Goal: Task Accomplishment & Management: Use online tool/utility

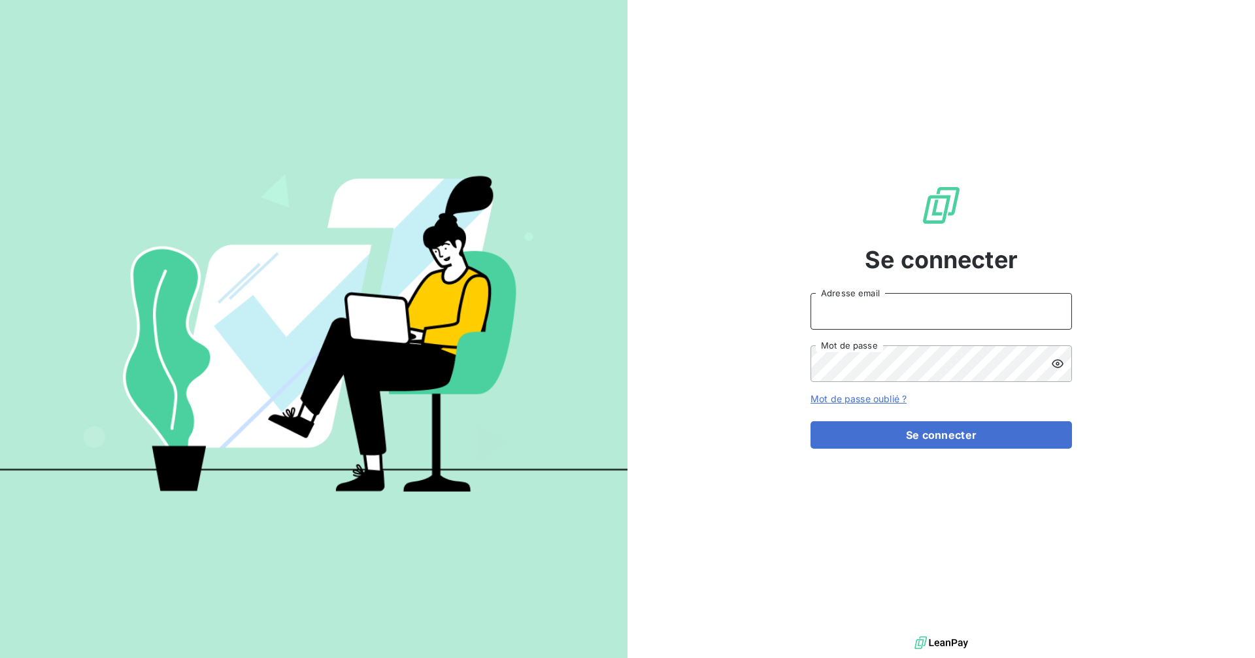
click at [942, 320] on input "Adresse email" at bounding box center [940, 311] width 261 height 37
type input "[EMAIL_ADDRESS][DOMAIN_NAME]"
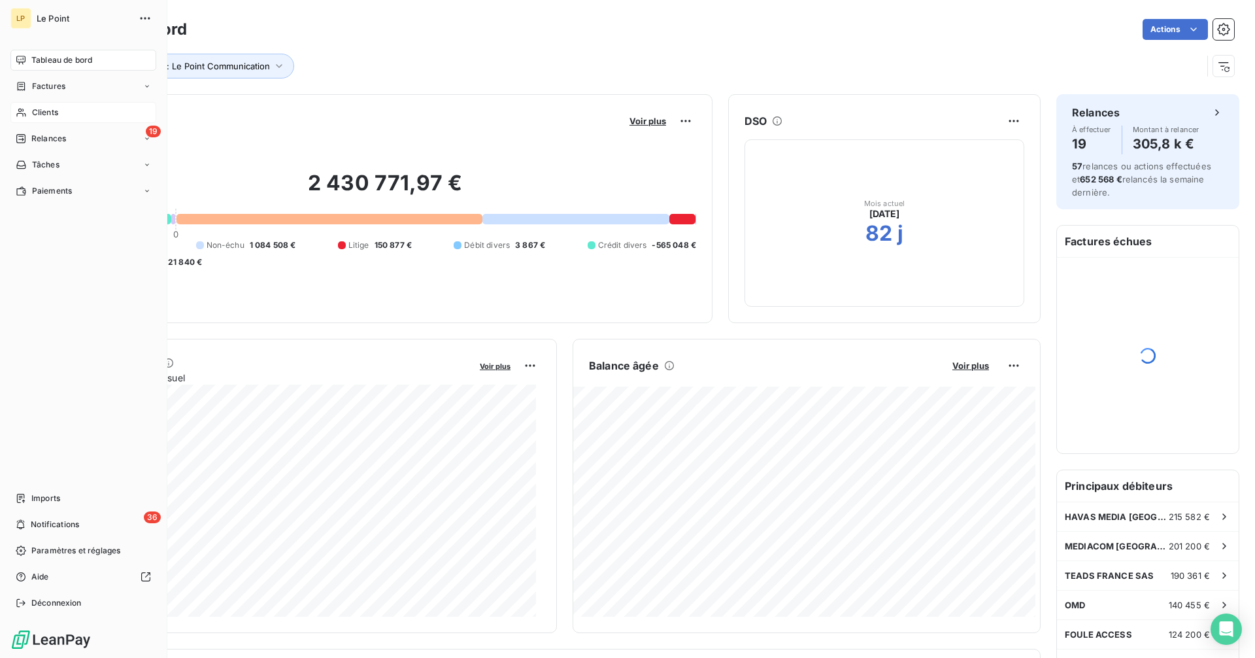
click at [44, 109] on span "Clients" at bounding box center [45, 113] width 26 height 12
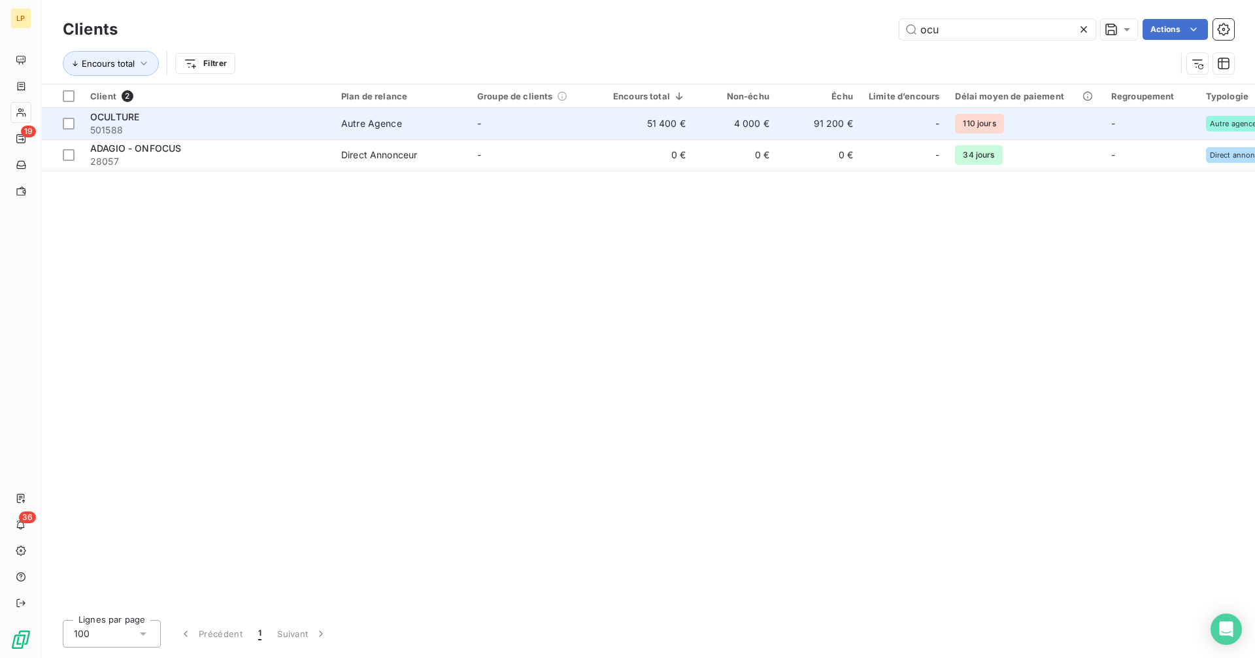
type input "ocu"
click at [507, 118] on td "-" at bounding box center [537, 123] width 136 height 31
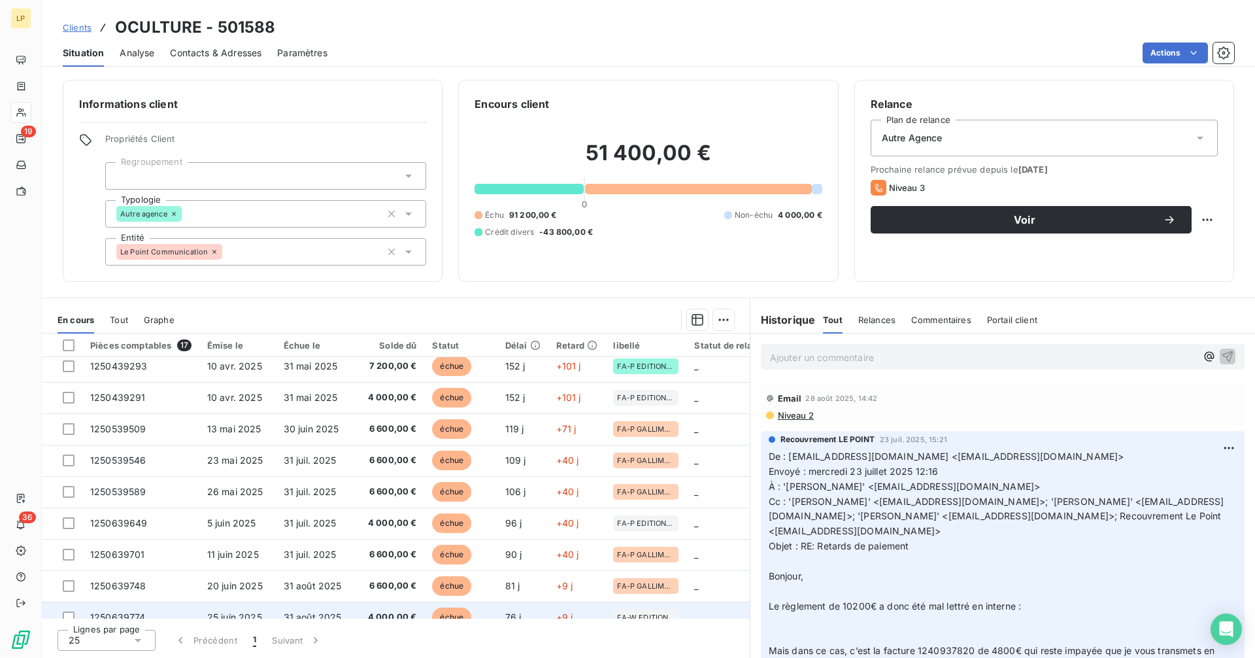
scroll to position [278, 0]
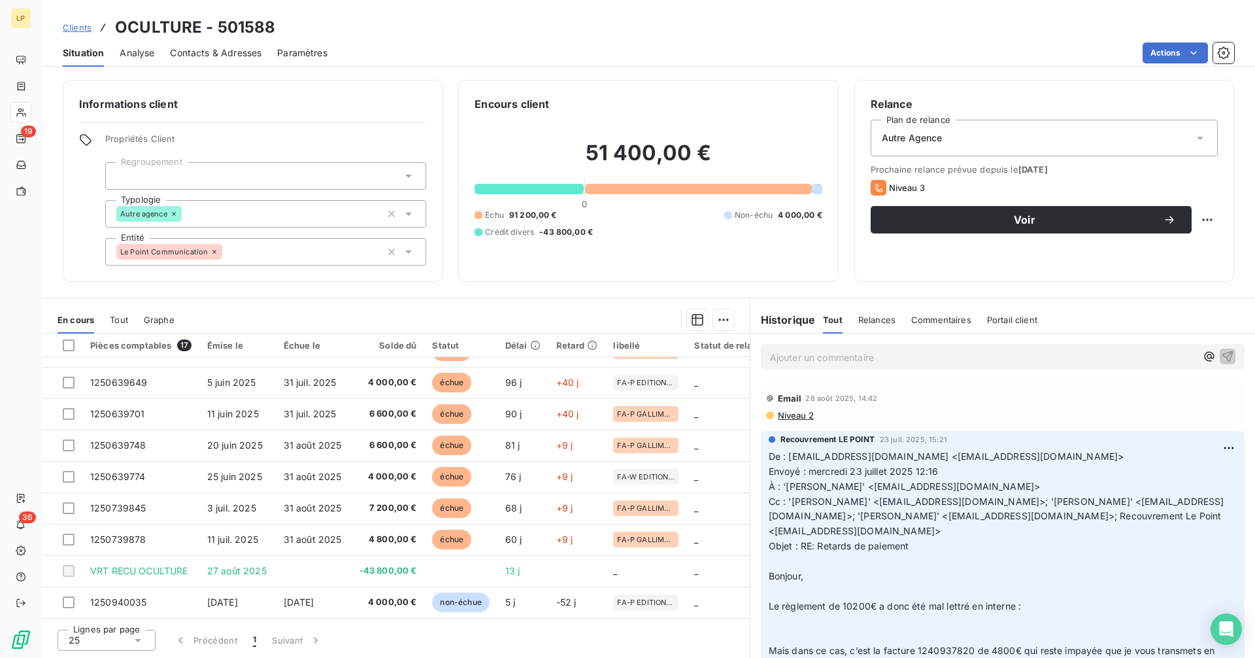
click at [217, 56] on span "Contacts & Adresses" at bounding box center [216, 52] width 92 height 13
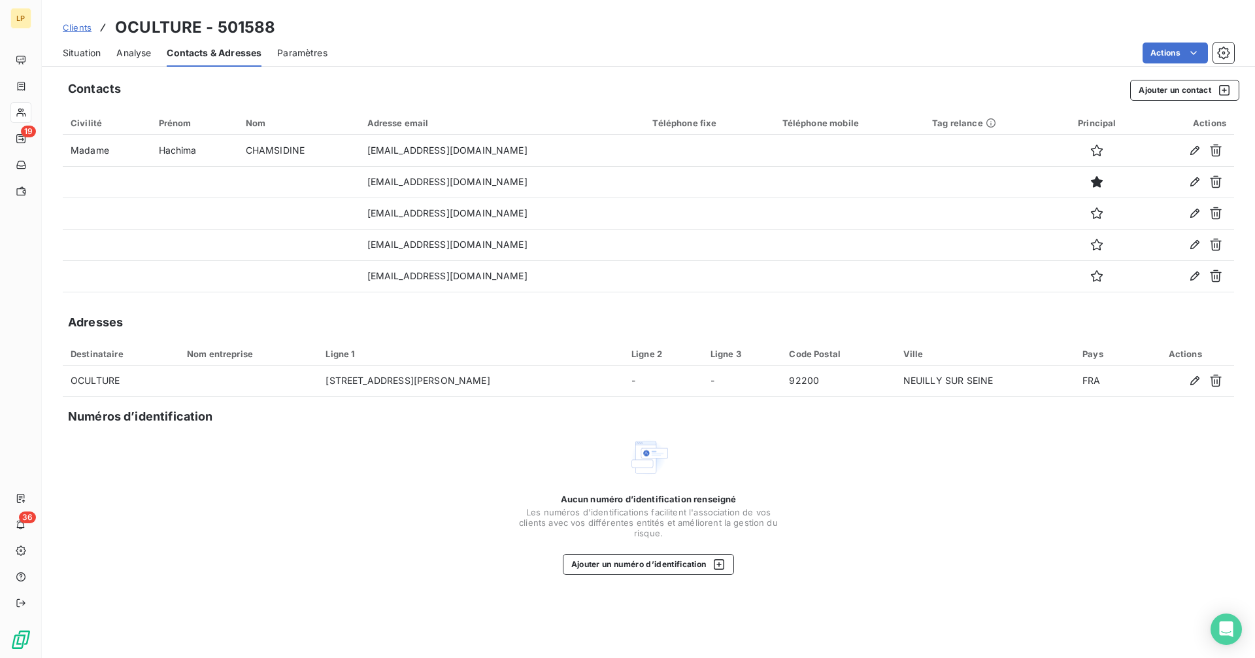
click at [75, 23] on span "Clients" at bounding box center [77, 27] width 29 height 10
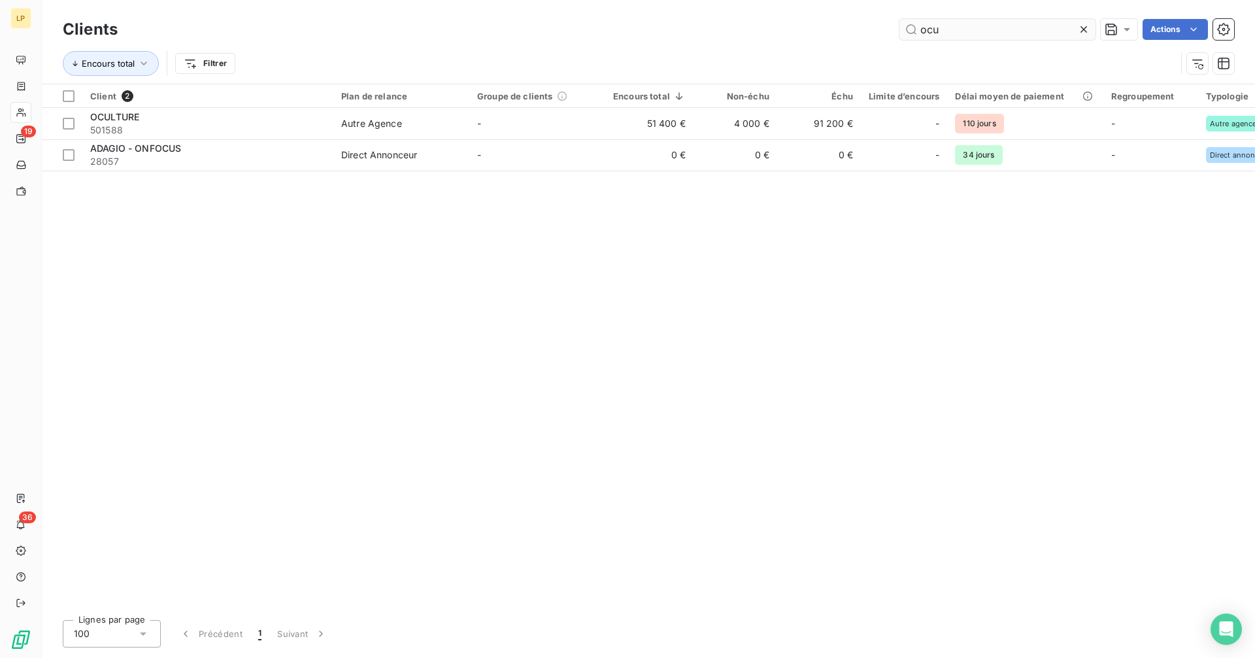
click at [958, 29] on input "ocu" at bounding box center [997, 29] width 196 height 21
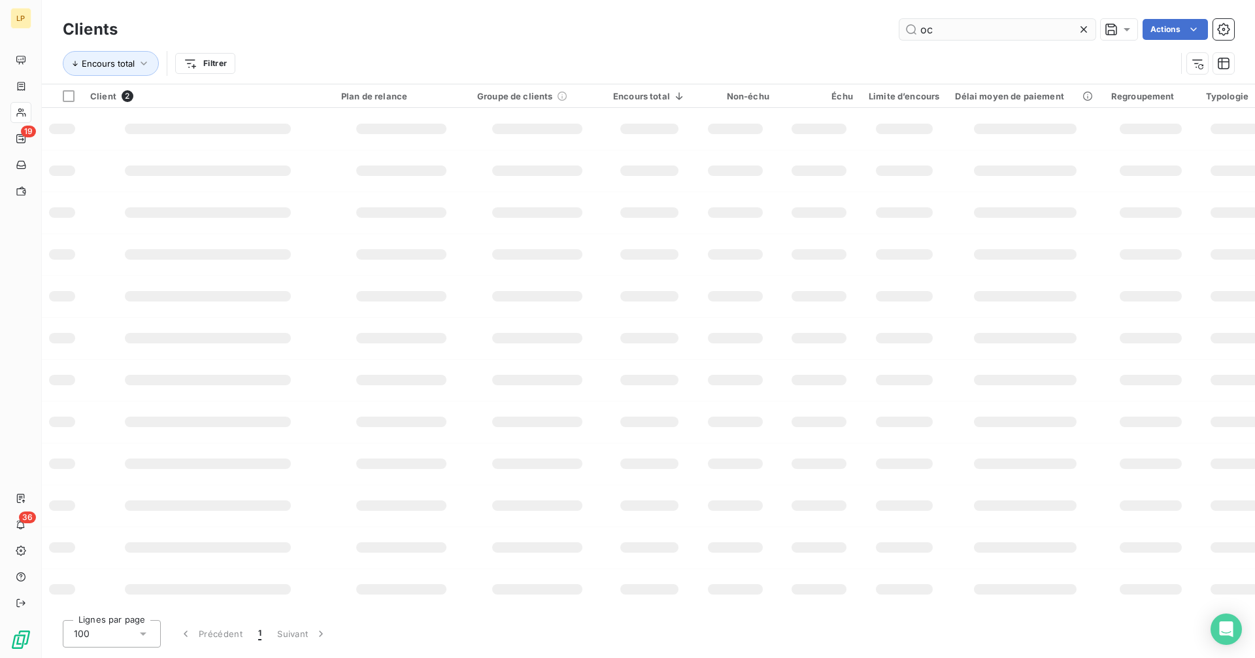
type input "o"
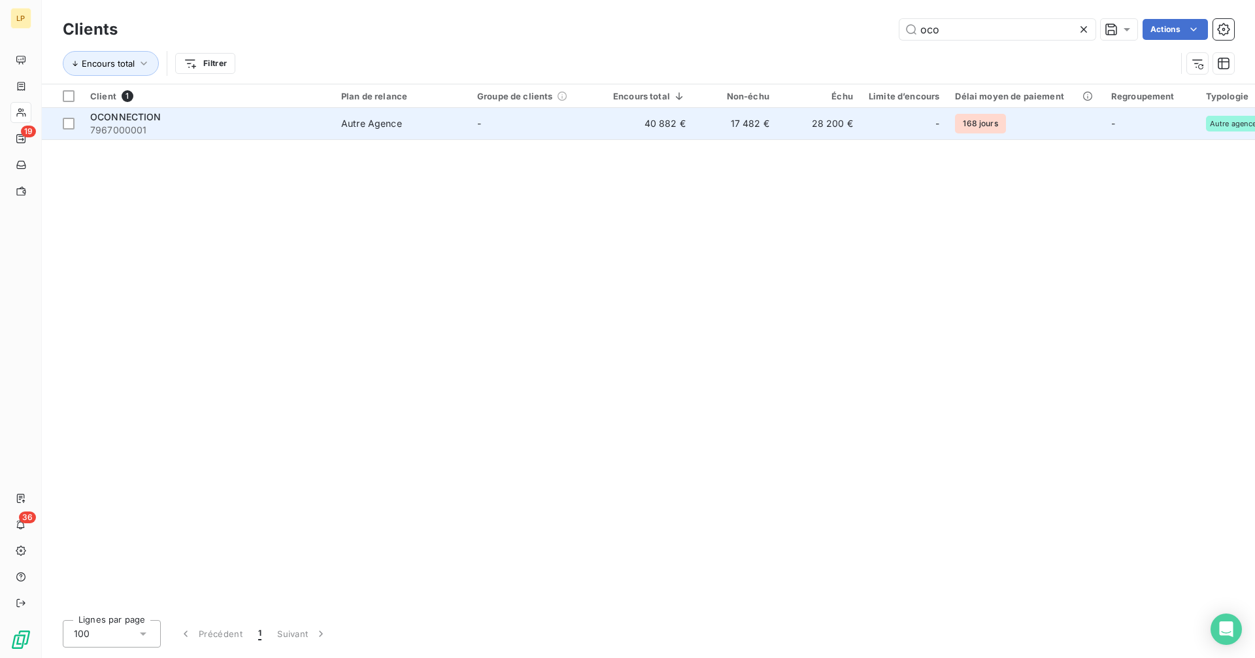
type input "oco"
click at [610, 124] on td "40 882 €" at bounding box center [649, 123] width 88 height 31
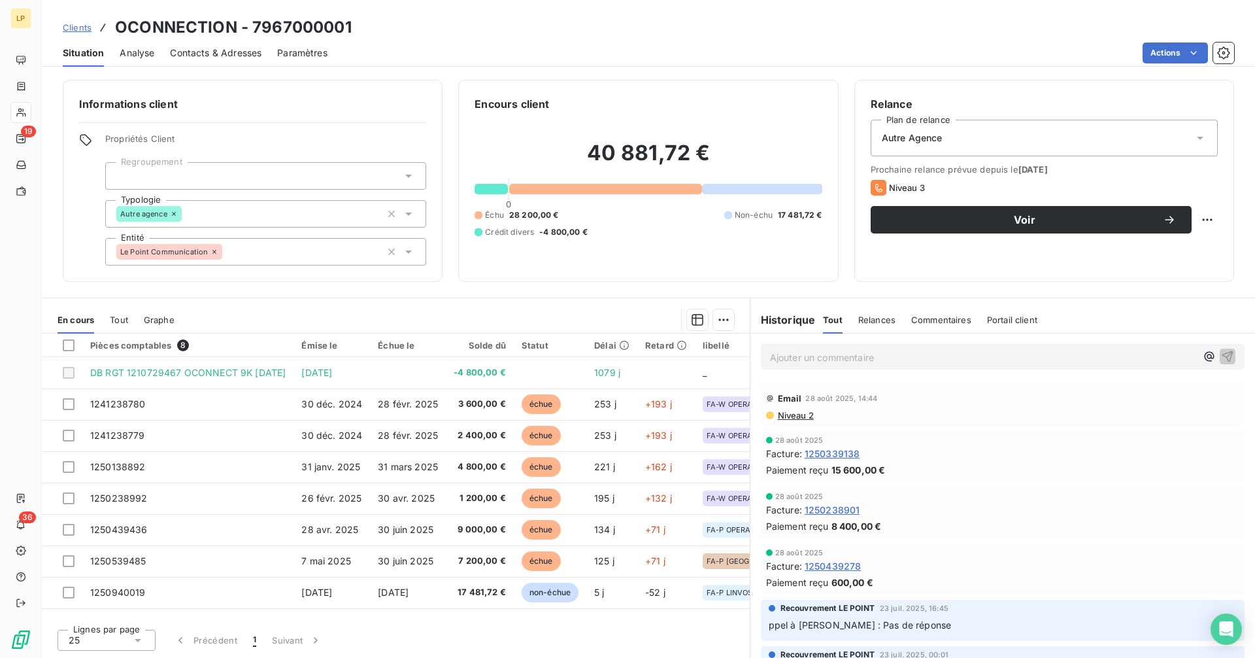
click at [199, 50] on span "Contacts & Adresses" at bounding box center [216, 52] width 92 height 13
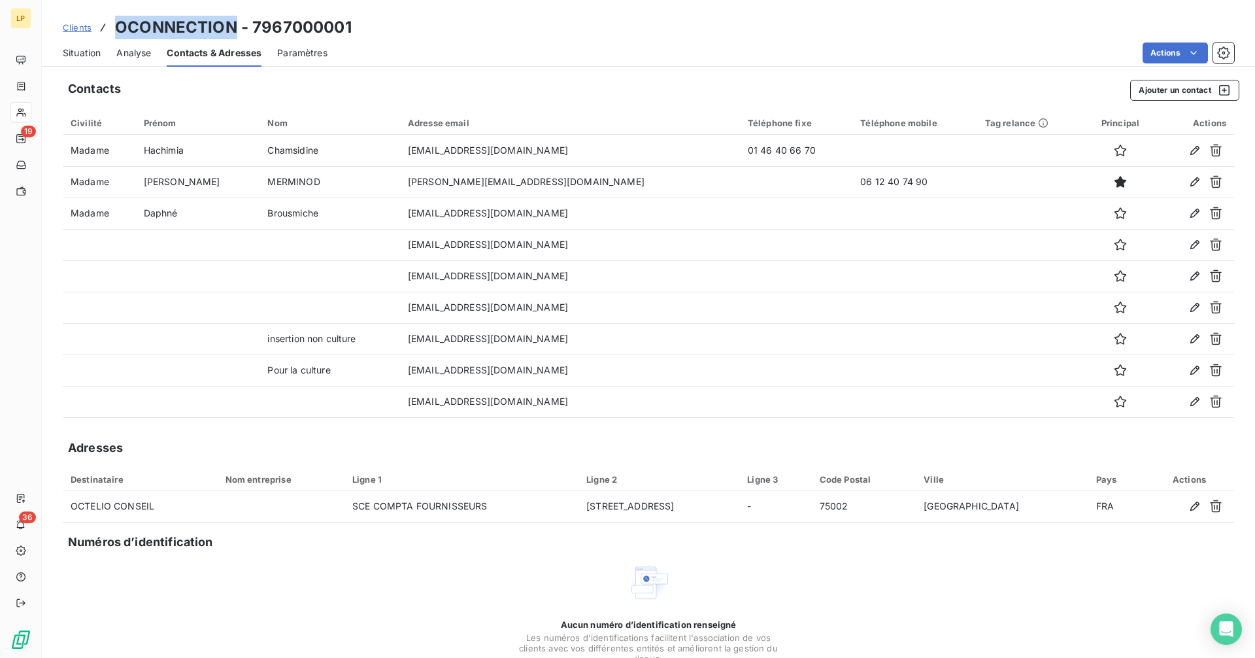
drag, startPoint x: 120, startPoint y: 25, endPoint x: 231, endPoint y: 37, distance: 111.7
click at [231, 37] on h3 "OCONNECTION - 7967000001" at bounding box center [233, 28] width 237 height 24
copy h3 "OCONNECTION"
click at [80, 54] on span "Situation" at bounding box center [82, 52] width 38 height 13
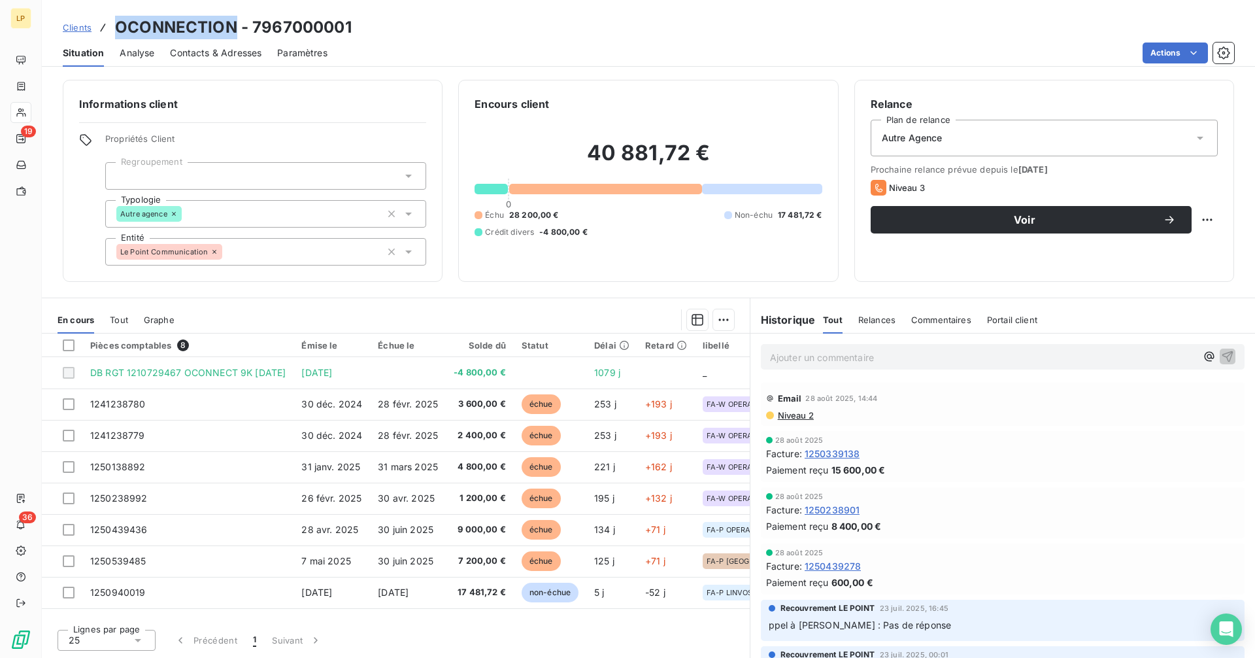
click at [73, 29] on span "Clients" at bounding box center [77, 27] width 29 height 10
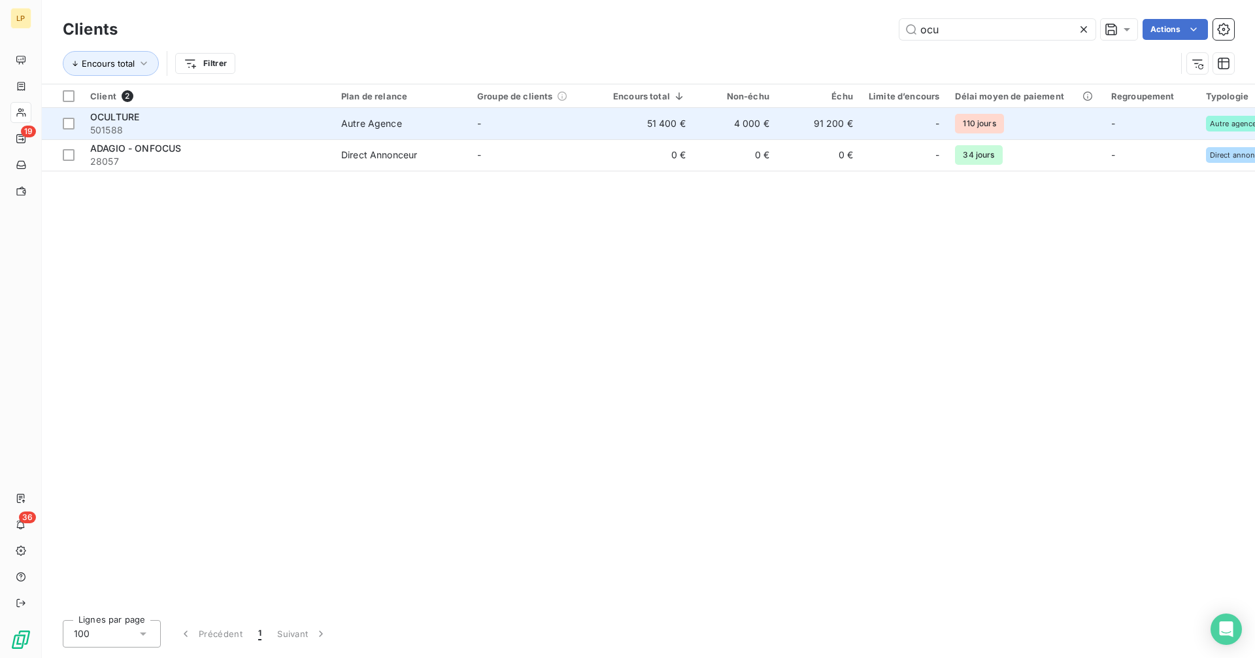
type input "ocu"
click at [439, 117] on span "Autre Agence" at bounding box center [401, 123] width 120 height 13
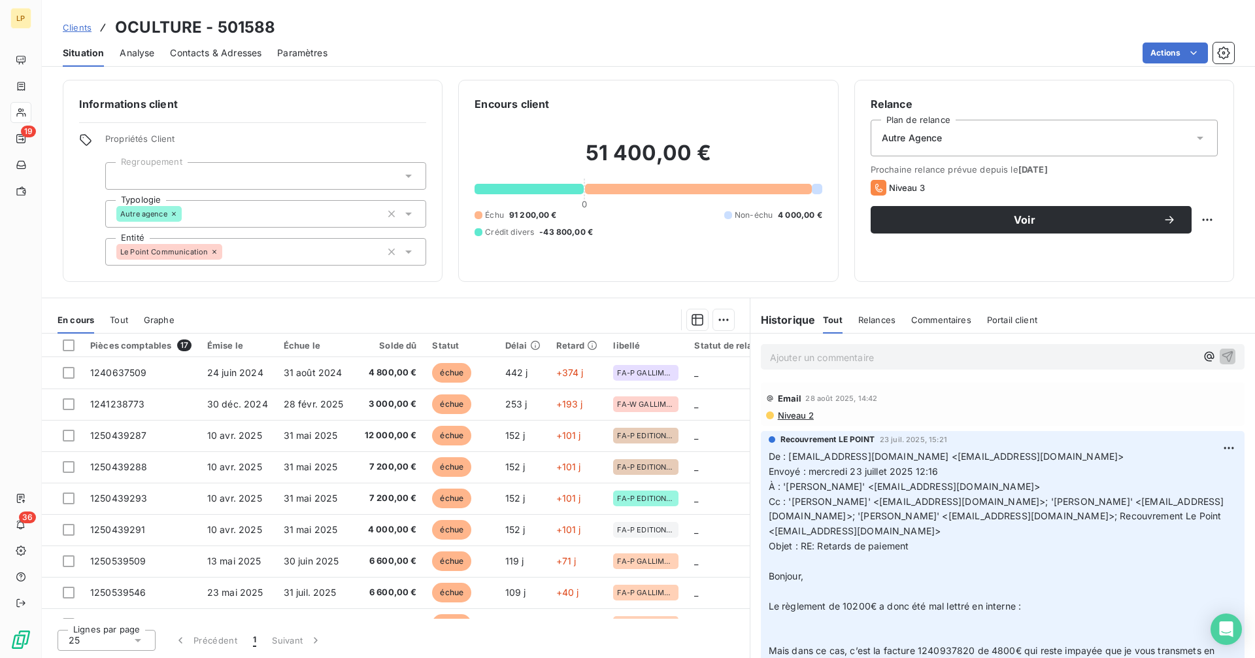
click at [235, 54] on span "Contacts & Adresses" at bounding box center [216, 52] width 92 height 13
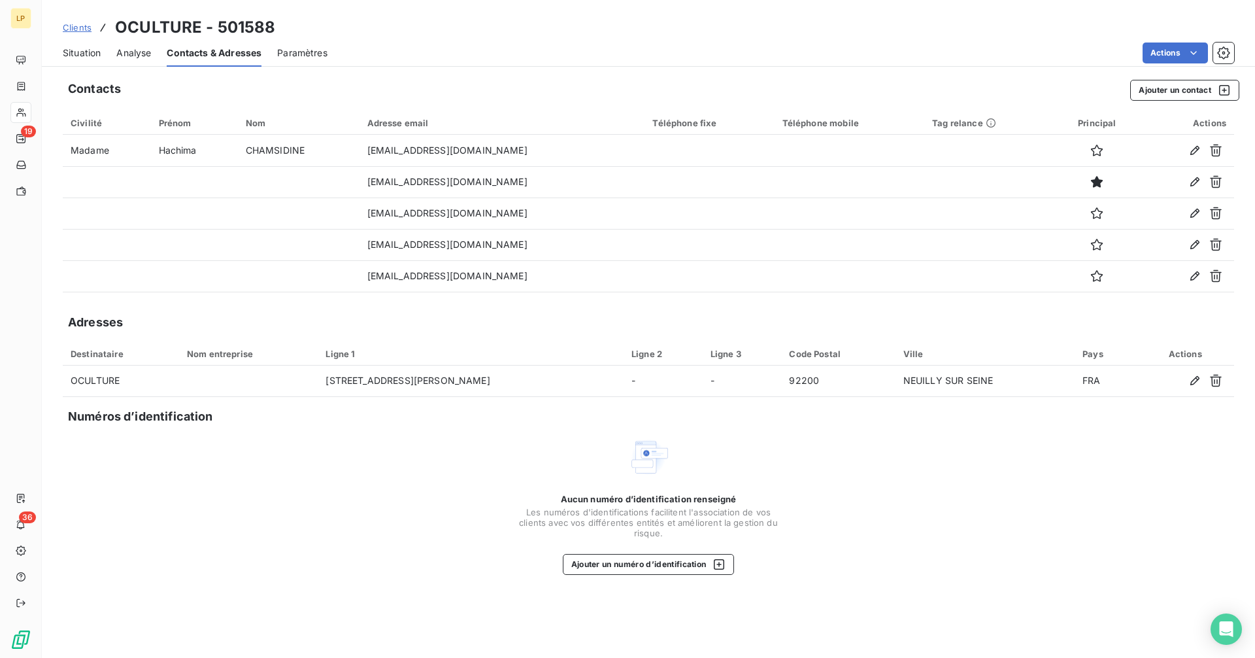
click at [75, 54] on span "Situation" at bounding box center [82, 52] width 38 height 13
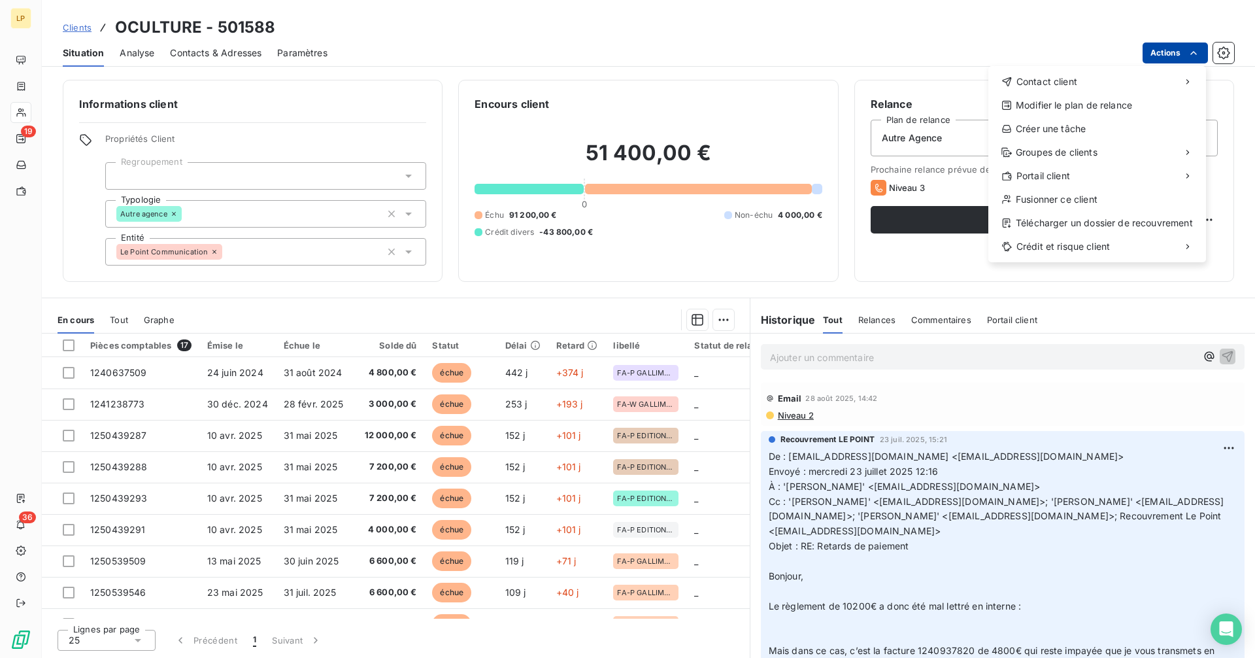
click at [1173, 59] on html "LP 19 36 Clients OCULTURE - 501588 Situation Analyse Contacts & Adresses Paramè…" at bounding box center [627, 329] width 1255 height 658
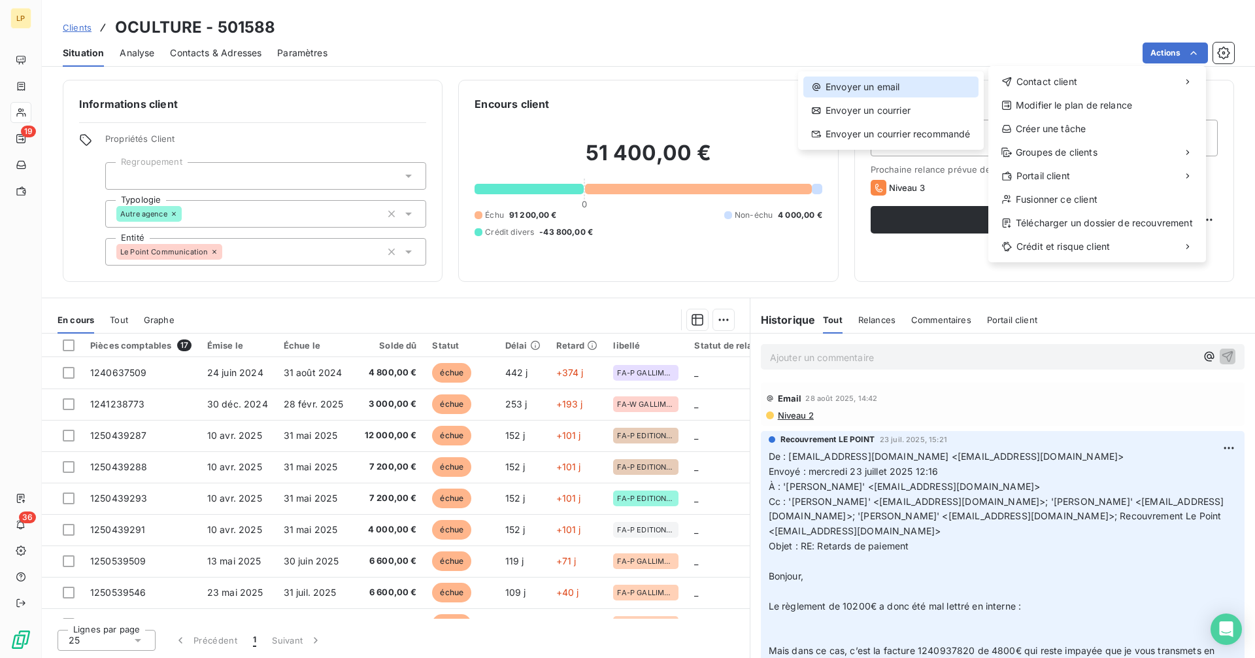
click at [892, 90] on div "Envoyer un email" at bounding box center [890, 86] width 175 height 21
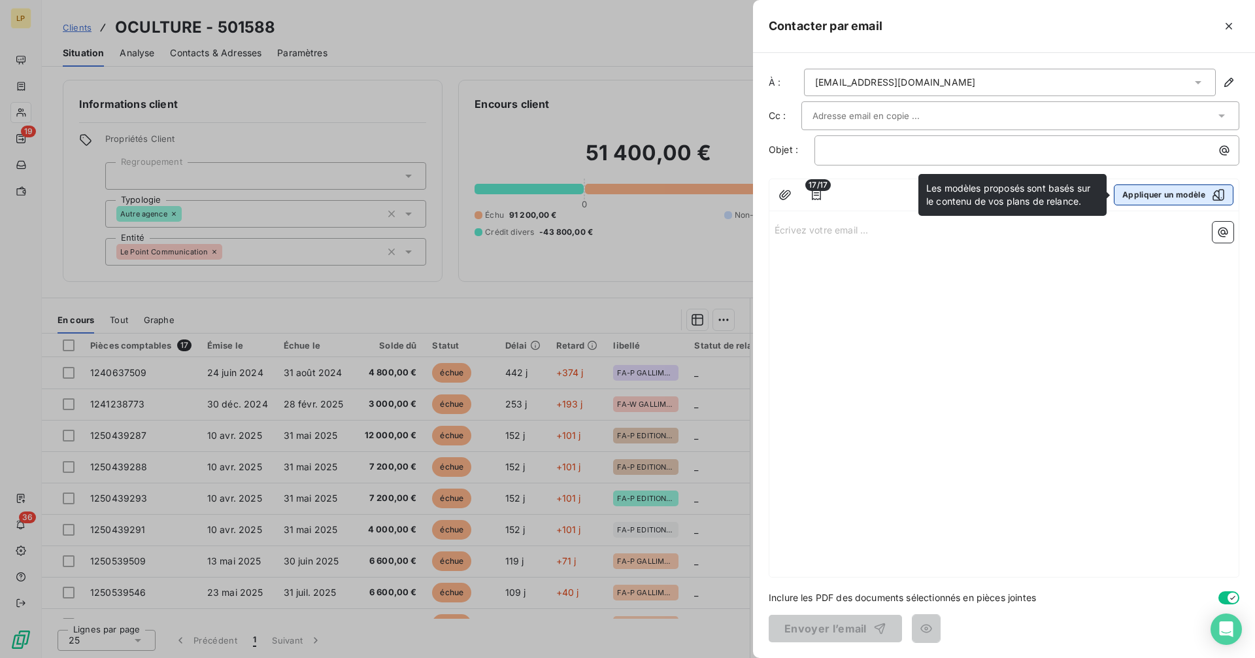
click at [1143, 195] on button "Appliquer un modèle" at bounding box center [1174, 194] width 120 height 21
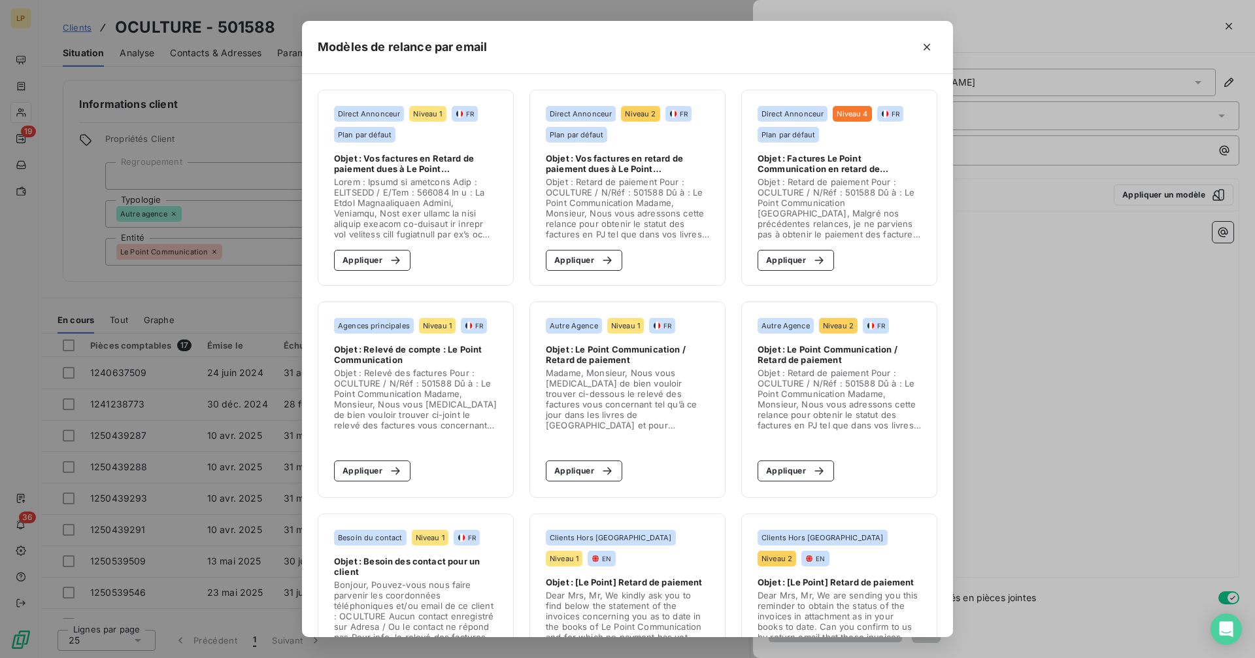
click at [987, 107] on div "Modèles de relance par email Direct Annonceur Niveau 1 FR Plan par défaut Objet…" at bounding box center [627, 329] width 1255 height 658
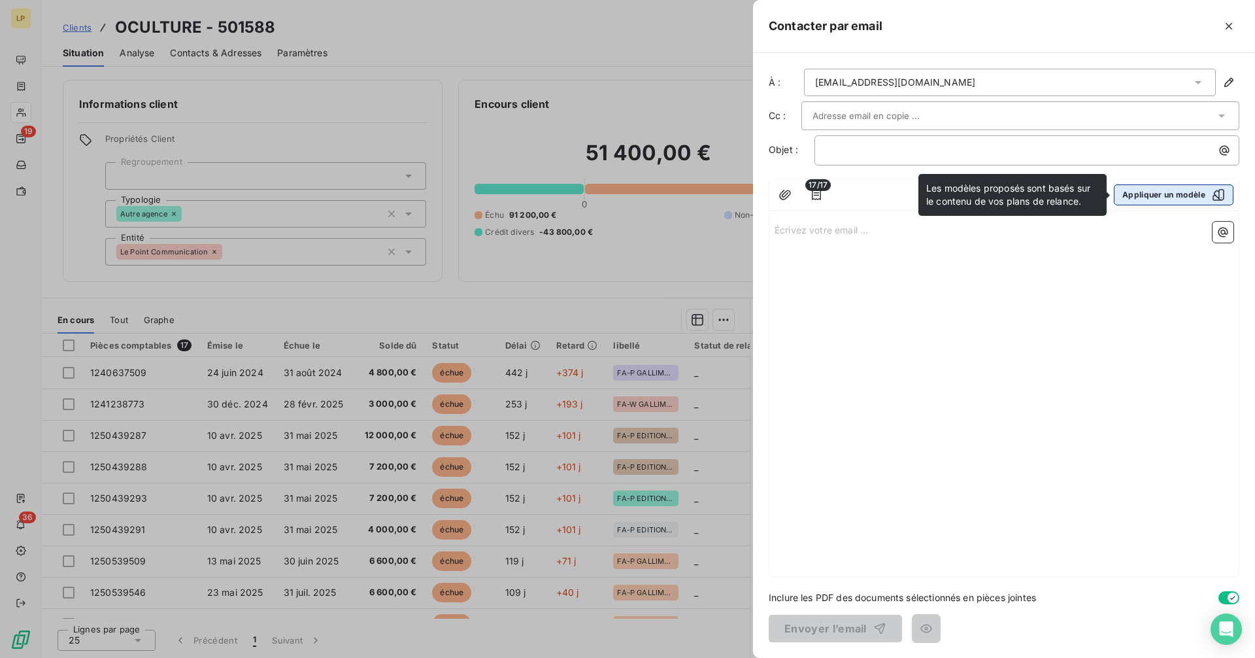
click at [1184, 193] on button "Appliquer un modèle" at bounding box center [1174, 194] width 120 height 21
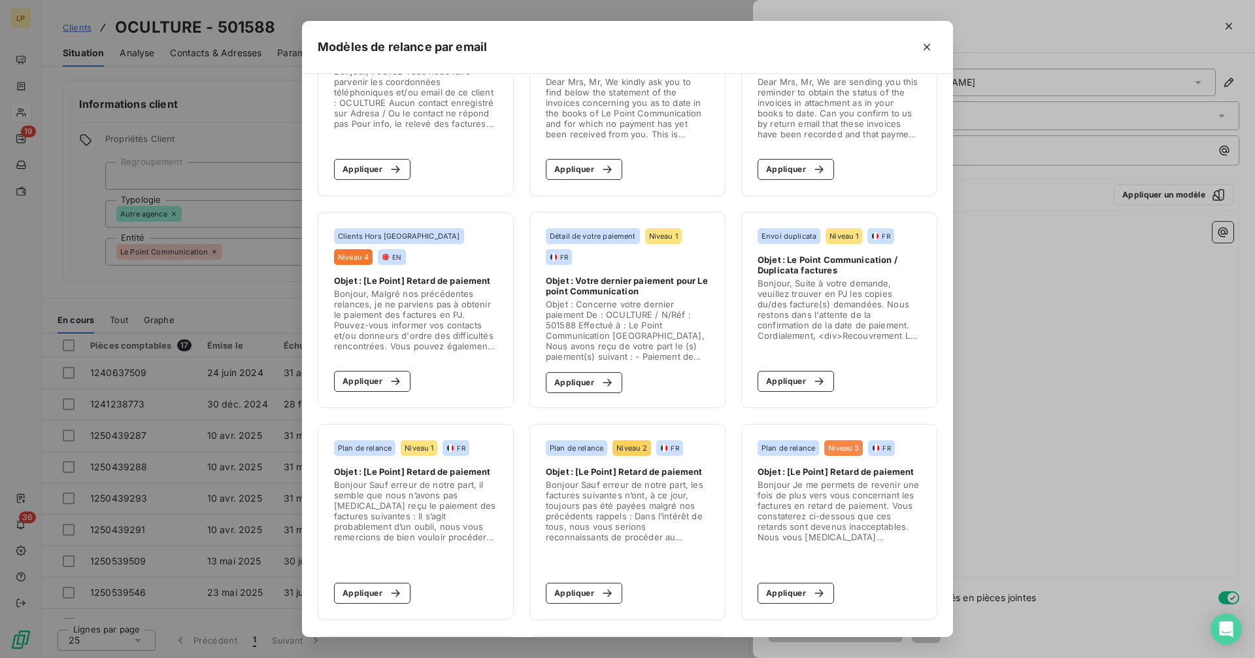
scroll to position [512, 0]
click at [583, 384] on button "Appliquer" at bounding box center [584, 383] width 76 height 21
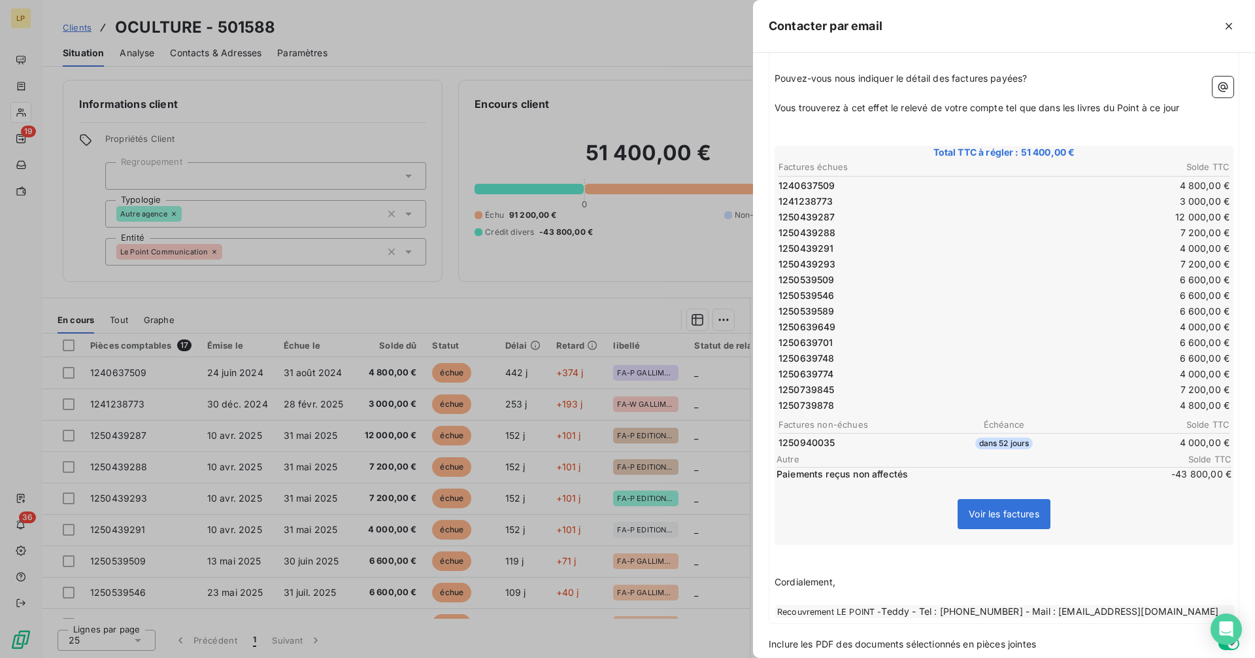
scroll to position [362, 0]
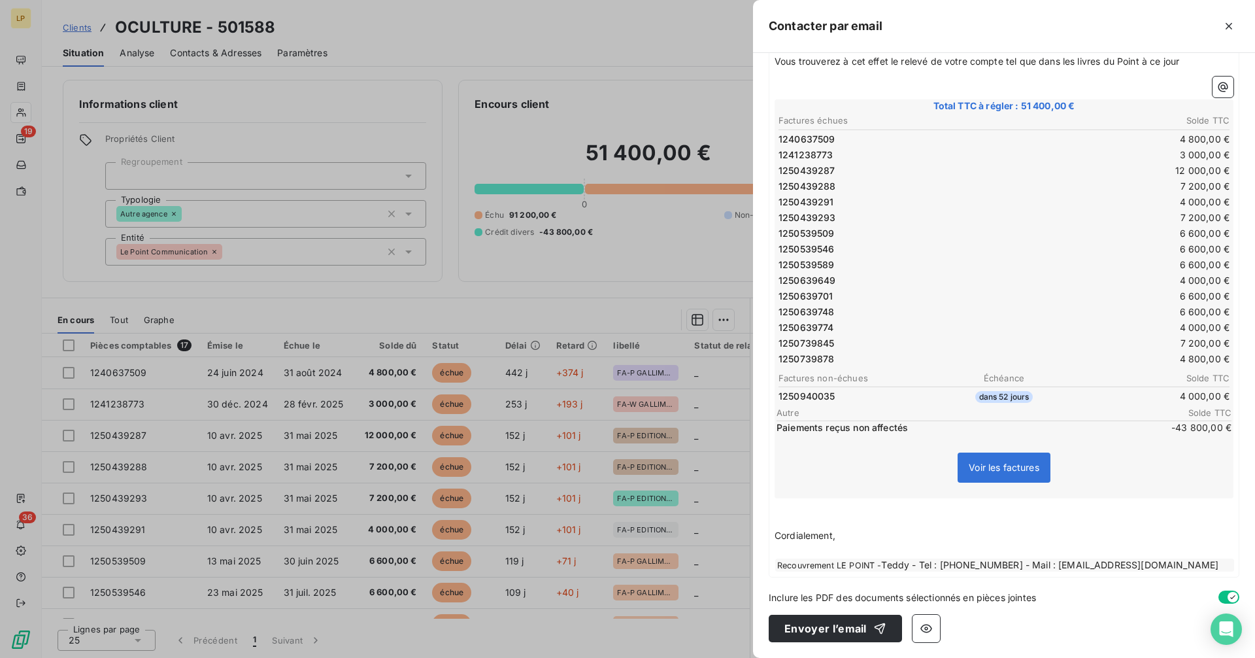
click at [637, 382] on div at bounding box center [627, 329] width 1255 height 658
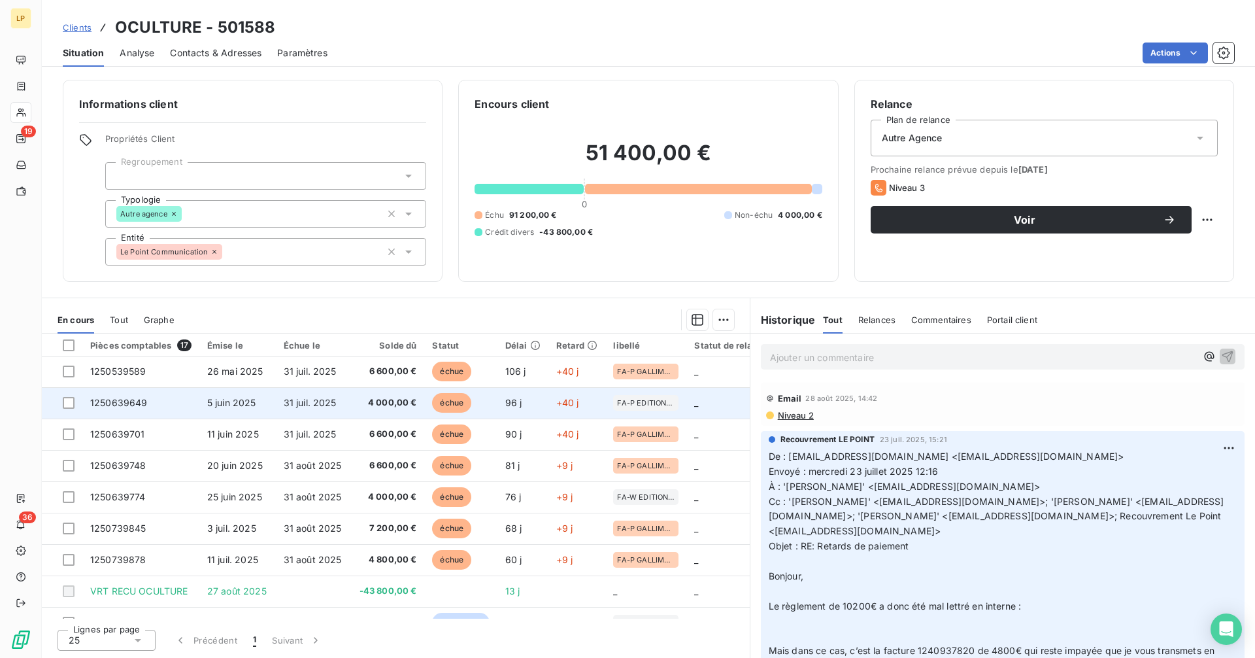
scroll to position [278, 0]
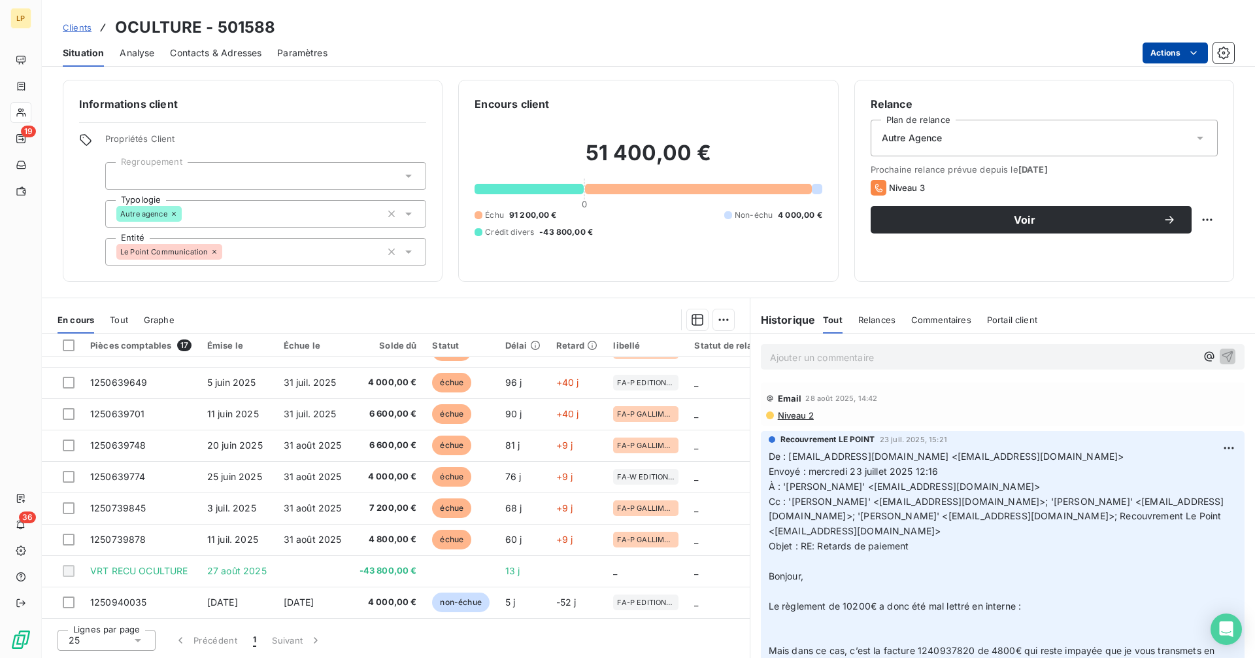
click at [1175, 58] on html "LP 19 36 Clients OCULTURE - 501588 Situation Analyse Contacts & Adresses Paramè…" at bounding box center [627, 329] width 1255 height 658
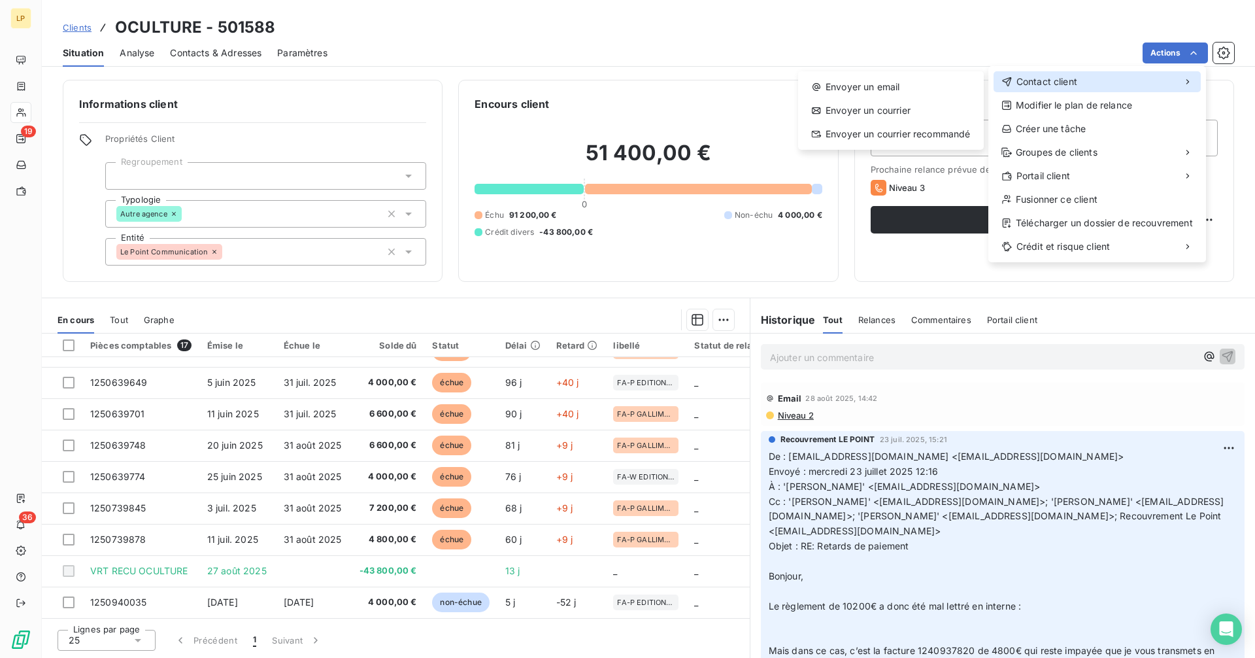
click at [1104, 77] on div "Contact client" at bounding box center [1097, 81] width 207 height 21
click at [924, 97] on div "Envoyer un email Envoyer un courrier Envoyer un courrier recommandé" at bounding box center [891, 110] width 186 height 78
click at [907, 89] on div "Envoyer un email" at bounding box center [890, 86] width 175 height 21
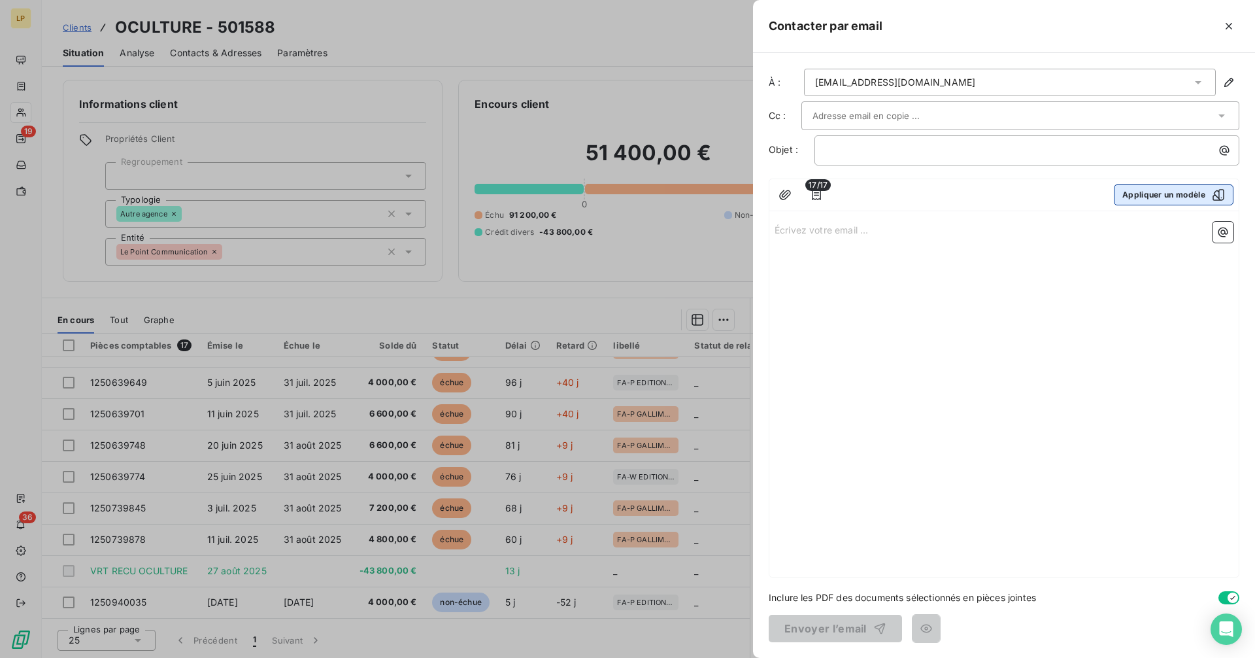
click at [1143, 199] on button "Appliquer un modèle" at bounding box center [1174, 194] width 120 height 21
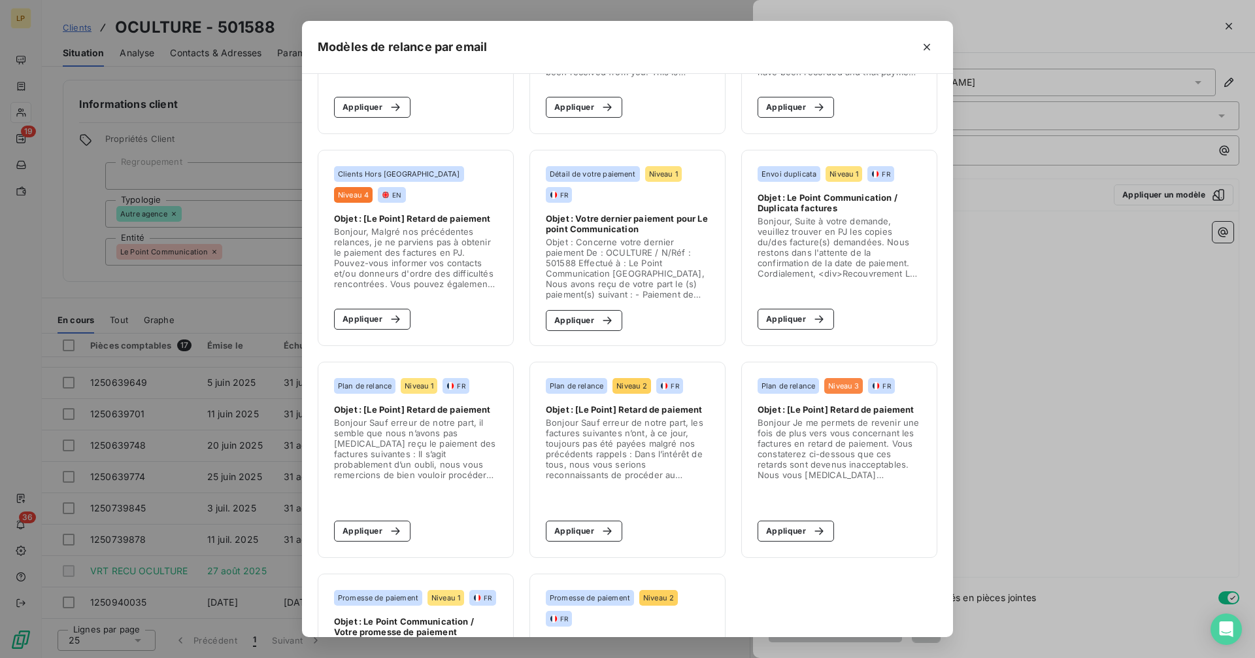
scroll to position [574, 0]
click at [580, 318] on button "Appliquer" at bounding box center [584, 321] width 76 height 21
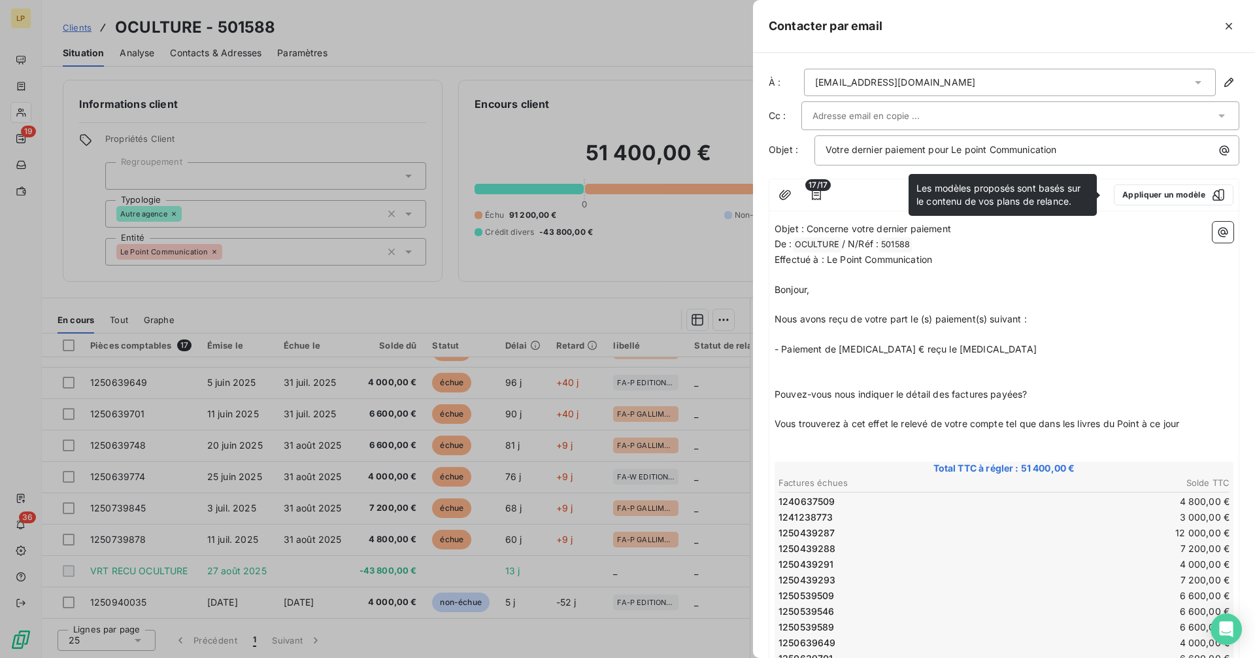
click at [838, 346] on span "- Paiement de [MEDICAL_DATA] € reçu le [MEDICAL_DATA]" at bounding box center [906, 348] width 262 height 11
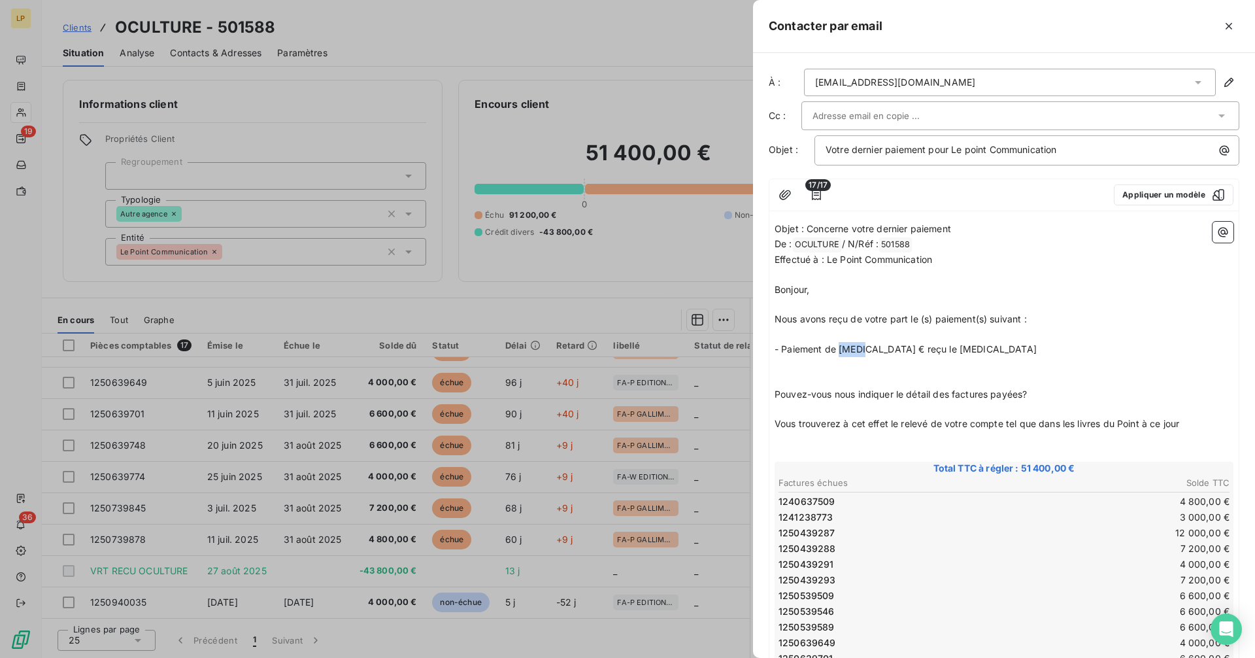
click at [869, 348] on span "- Paiement de [MEDICAL_DATA] € reçu le [MEDICAL_DATA]" at bounding box center [906, 348] width 262 height 11
click at [960, 348] on p "- Paiement de 43 800 € reçu le [MEDICAL_DATA]" at bounding box center [1004, 349] width 459 height 15
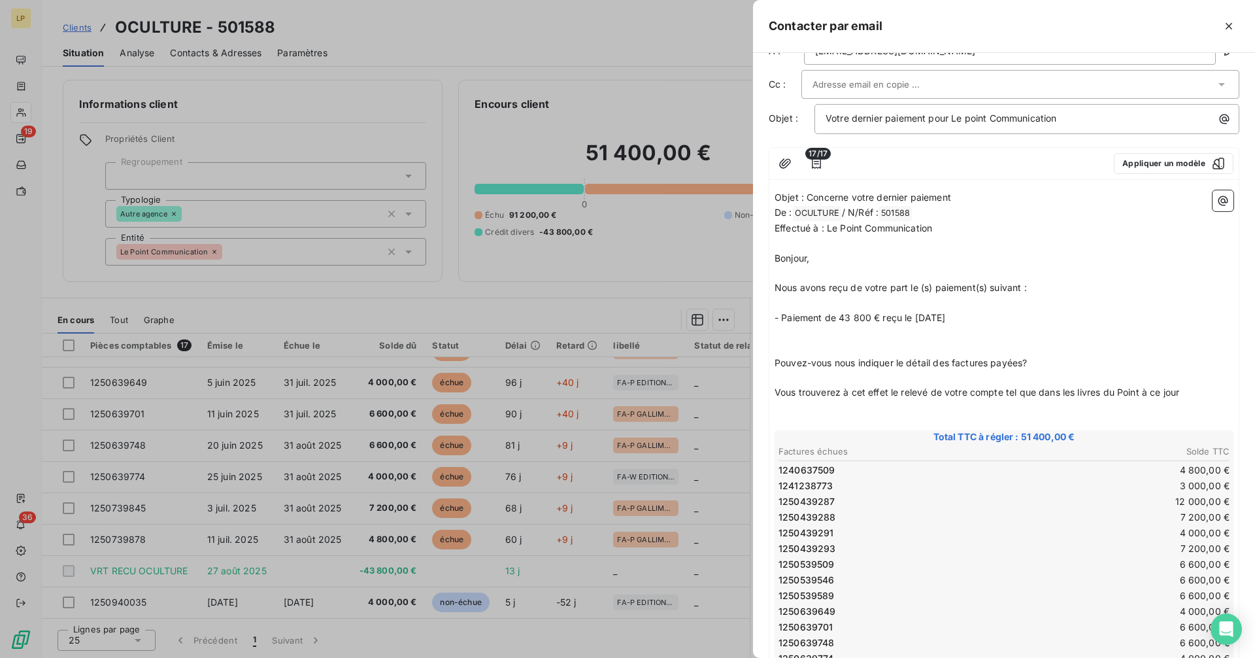
scroll to position [0, 0]
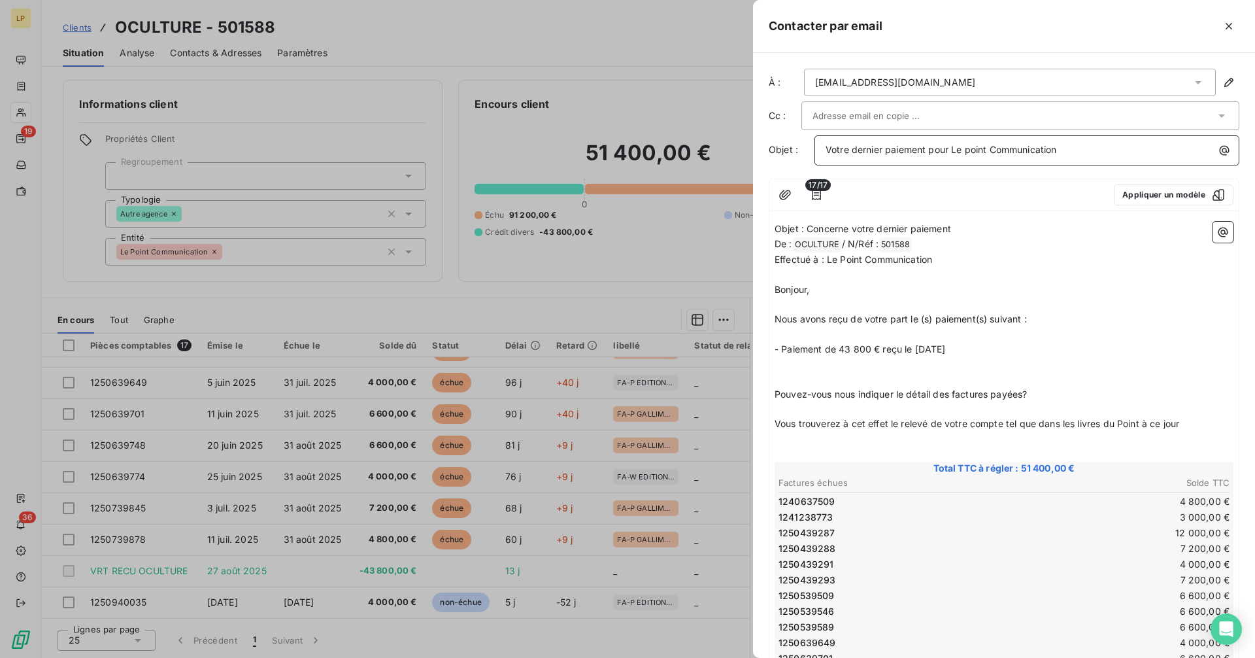
click at [1072, 154] on p "Votre dernier paiement pour Le point Communication" at bounding box center [1030, 149] width 409 height 15
click at [1080, 150] on span "Votre dernier paiement pour Le point Communication - 43800 €du [DATE]" at bounding box center [988, 149] width 324 height 11
click at [1110, 153] on span "Votre dernier paiement pour Le point Communication - 43 800 €du [DATE]" at bounding box center [989, 149] width 327 height 11
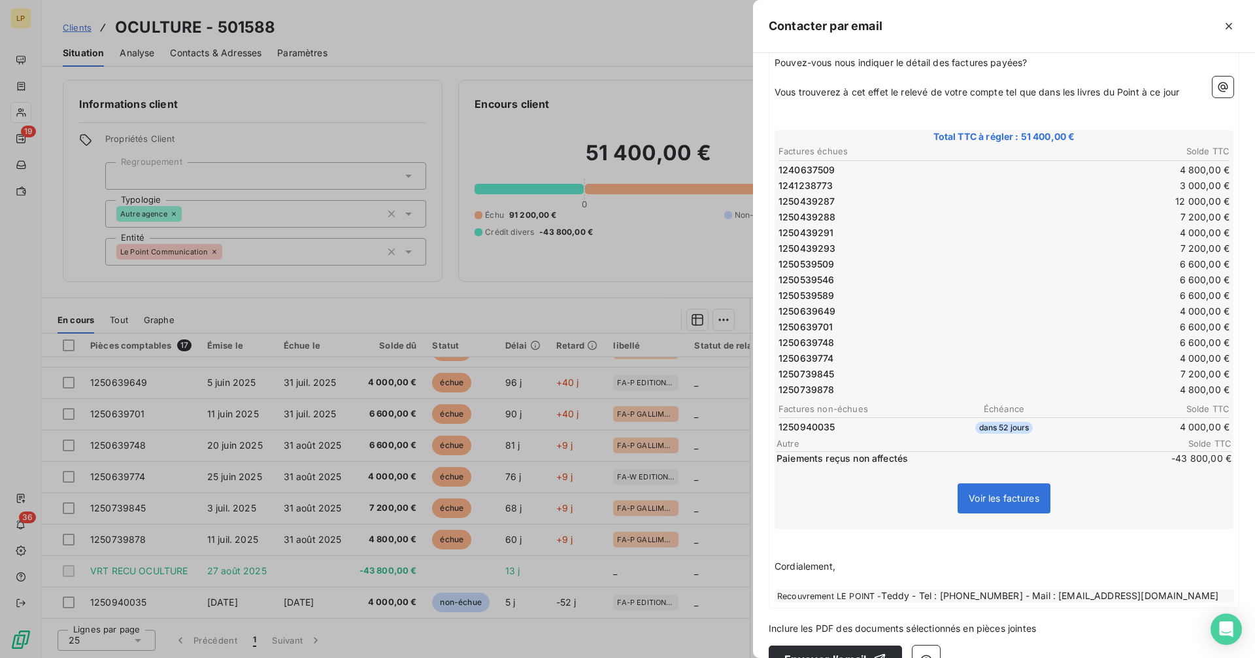
scroll to position [362, 0]
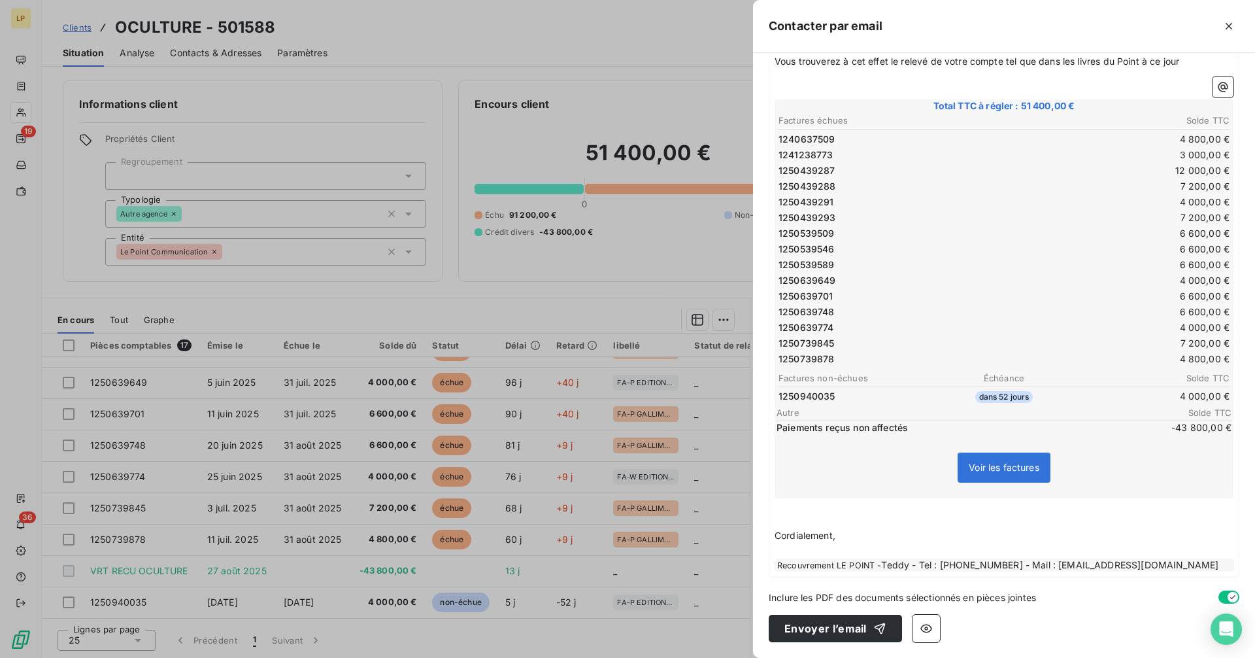
click at [1218, 597] on button "button" at bounding box center [1228, 596] width 21 height 13
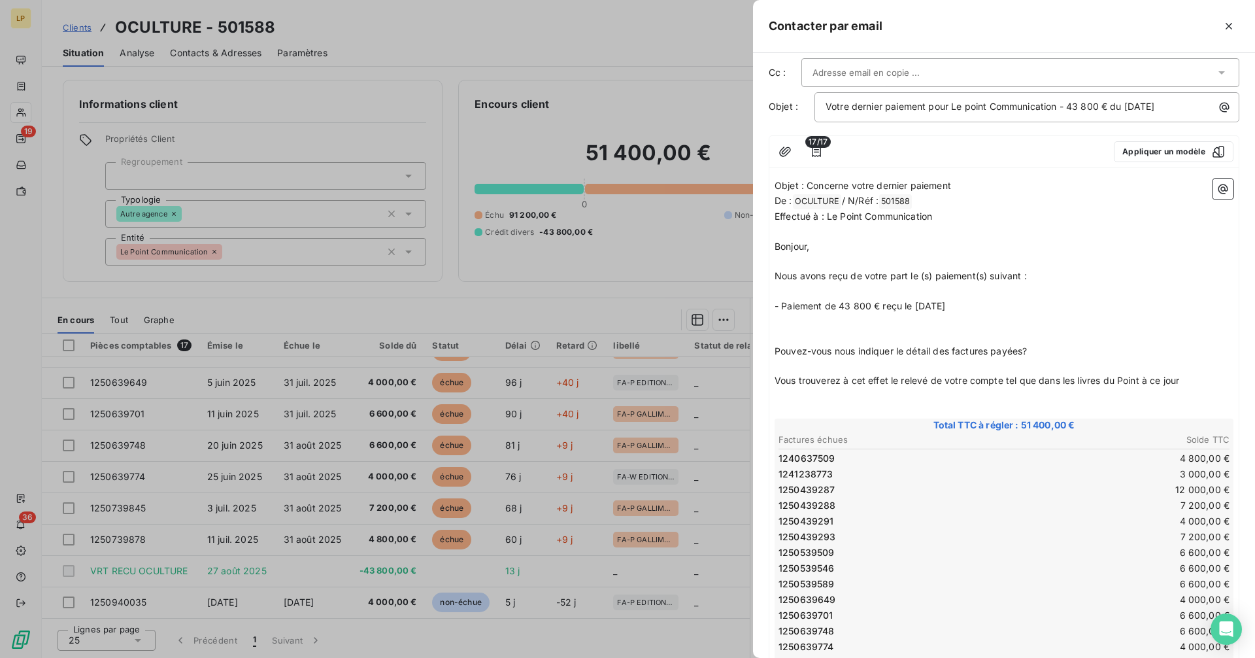
scroll to position [0, 0]
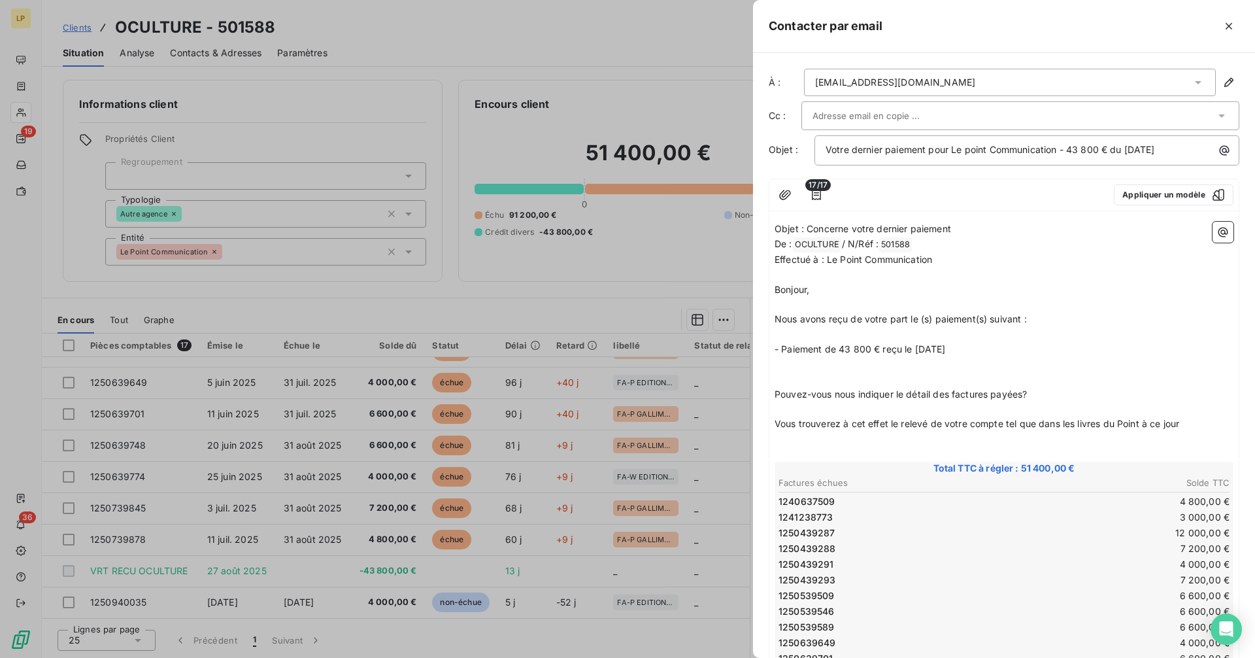
click at [928, 117] on div at bounding box center [1013, 116] width 403 height 20
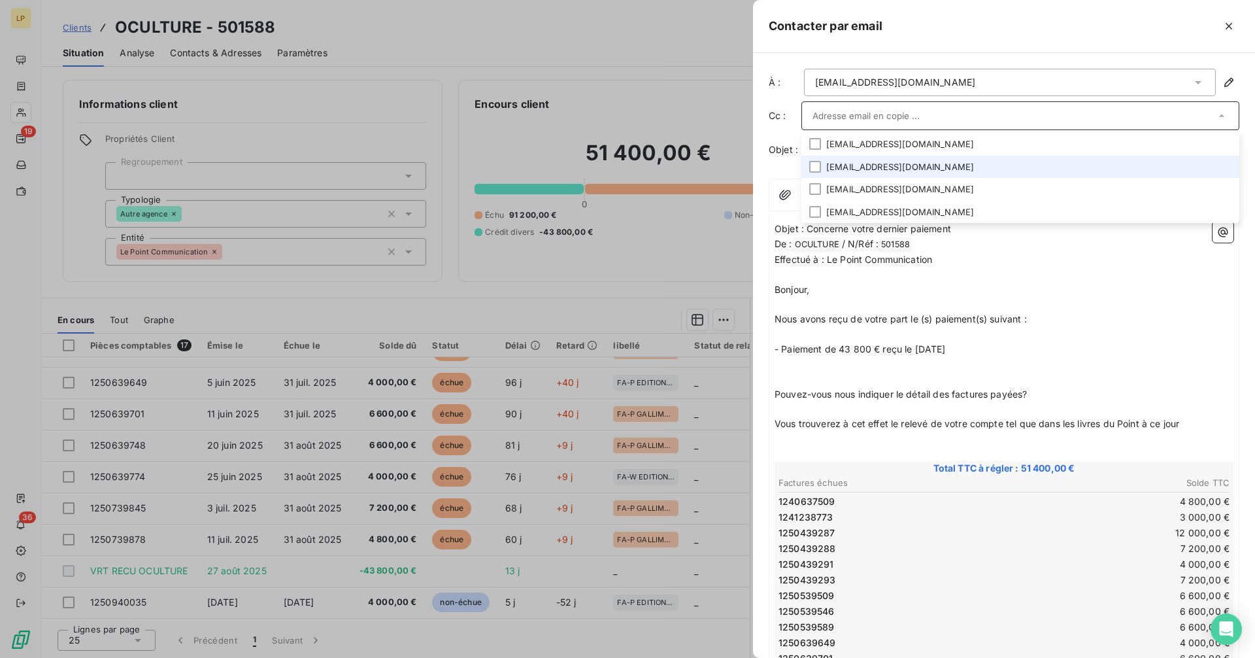
click at [925, 164] on li "[EMAIL_ADDRESS][DOMAIN_NAME]" at bounding box center [1020, 167] width 438 height 23
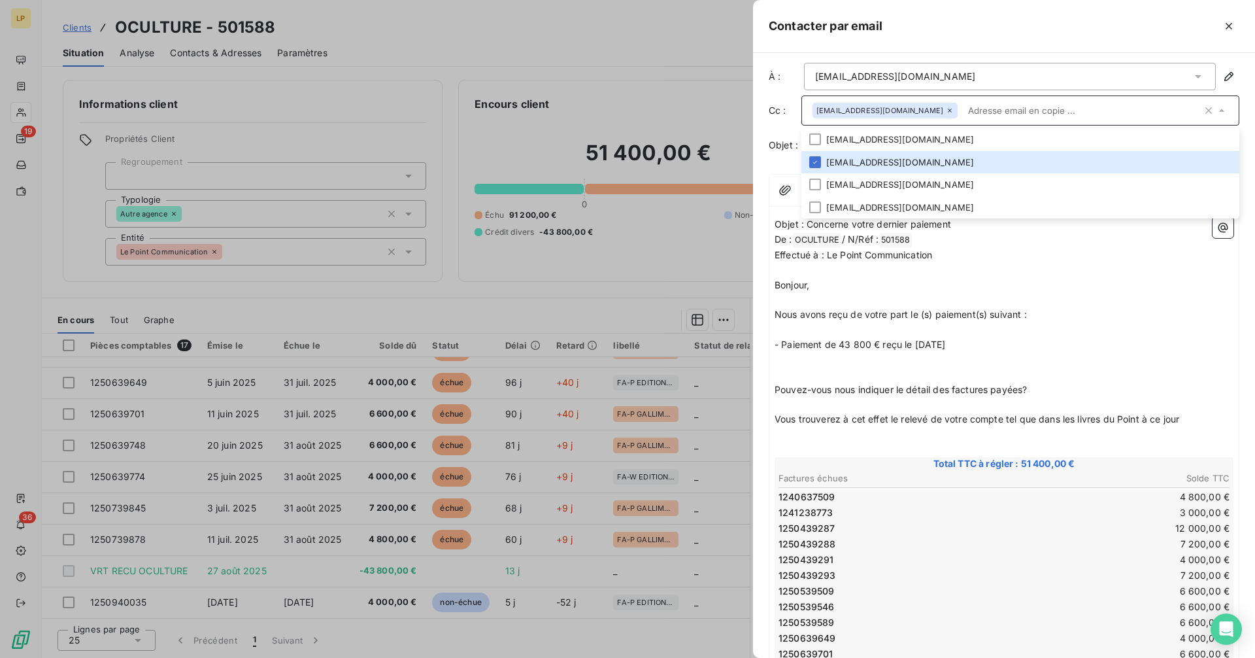
scroll to position [1, 0]
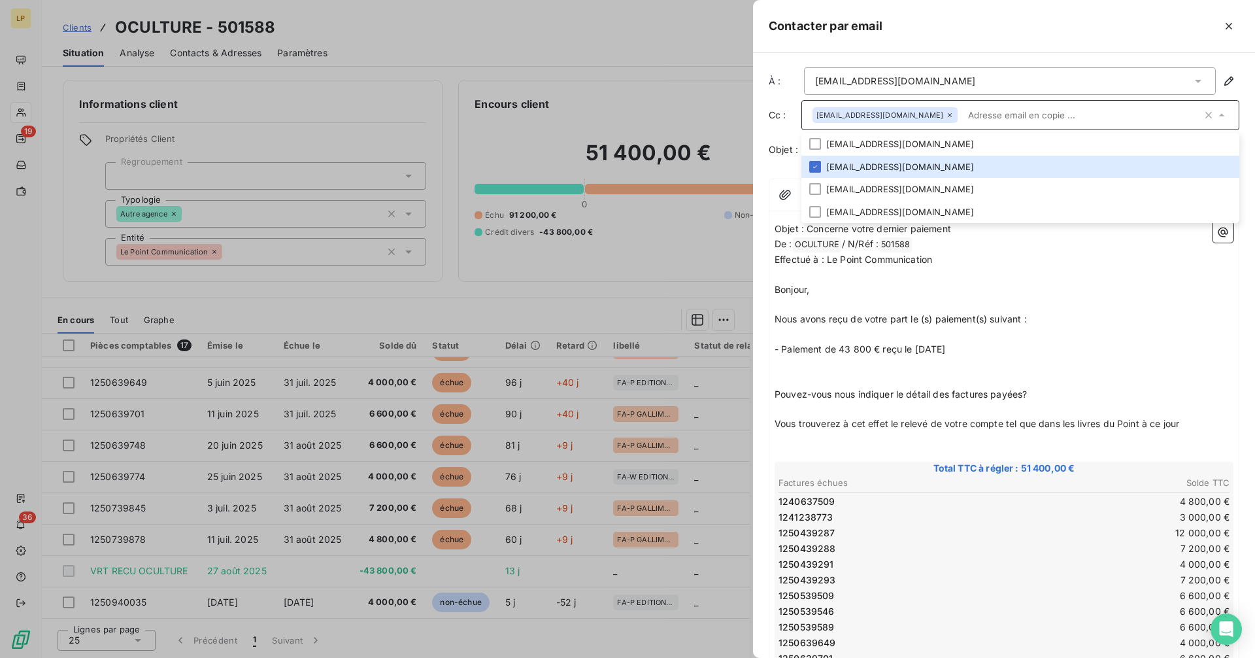
click at [1020, 303] on p "﻿" at bounding box center [1004, 304] width 459 height 15
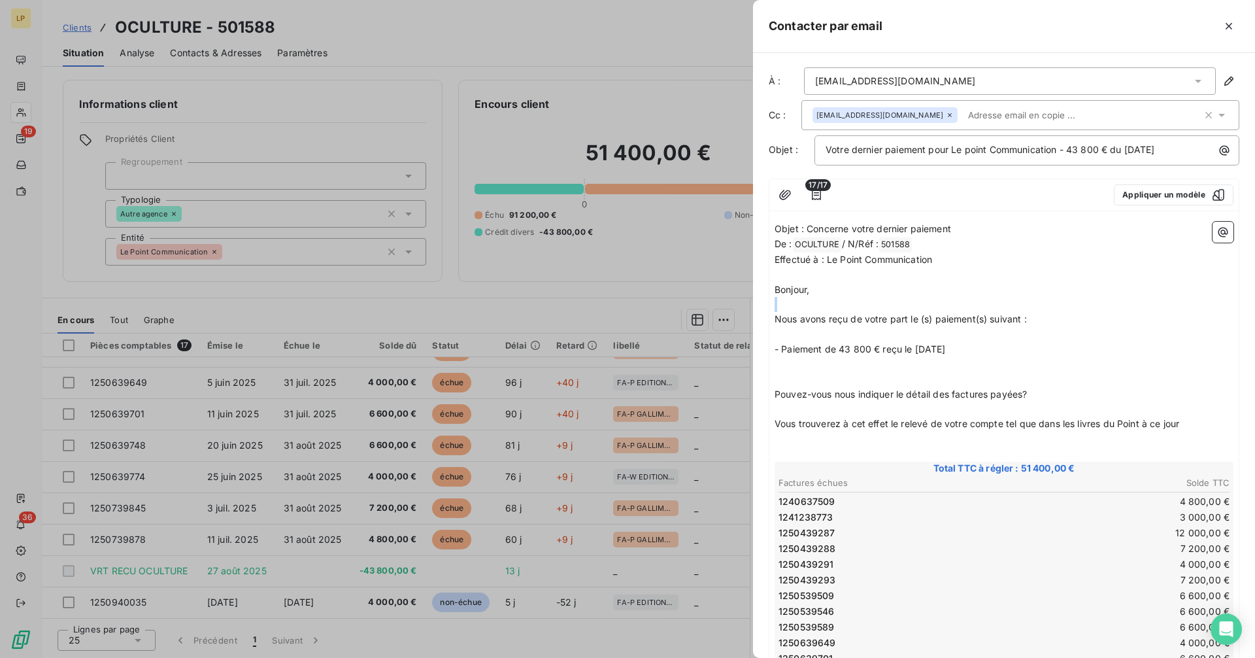
click at [1020, 303] on p "﻿" at bounding box center [1004, 304] width 459 height 15
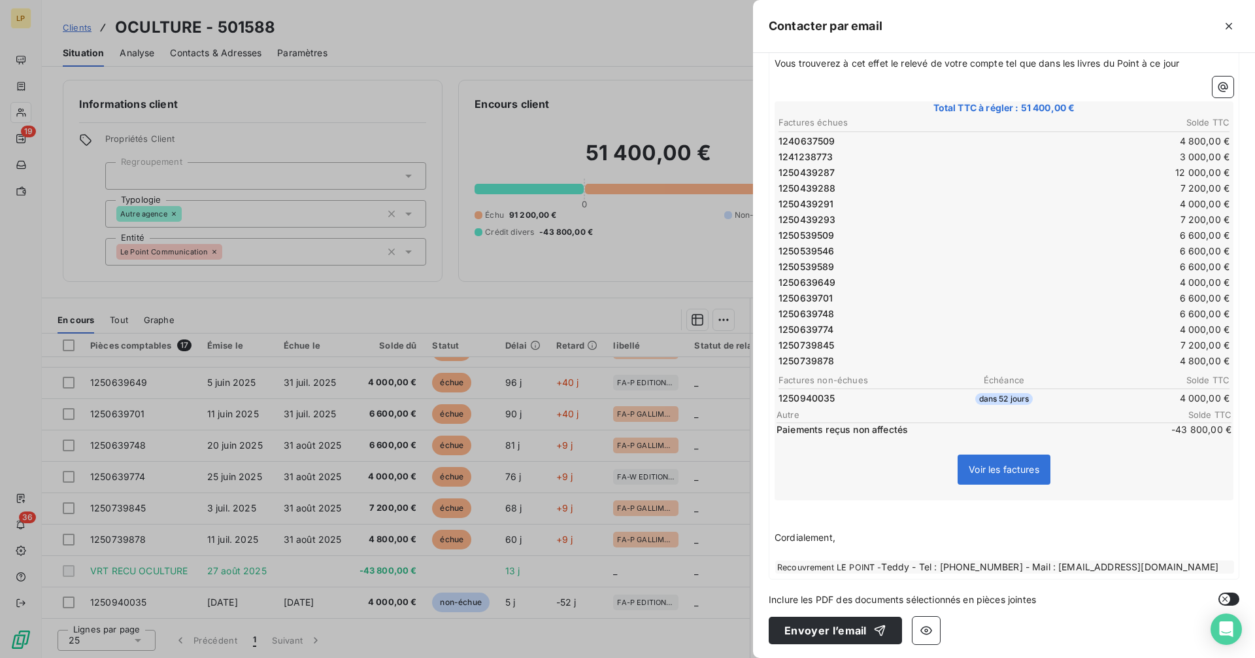
scroll to position [363, 0]
click at [841, 631] on button "Envoyer l’email" at bounding box center [835, 627] width 133 height 27
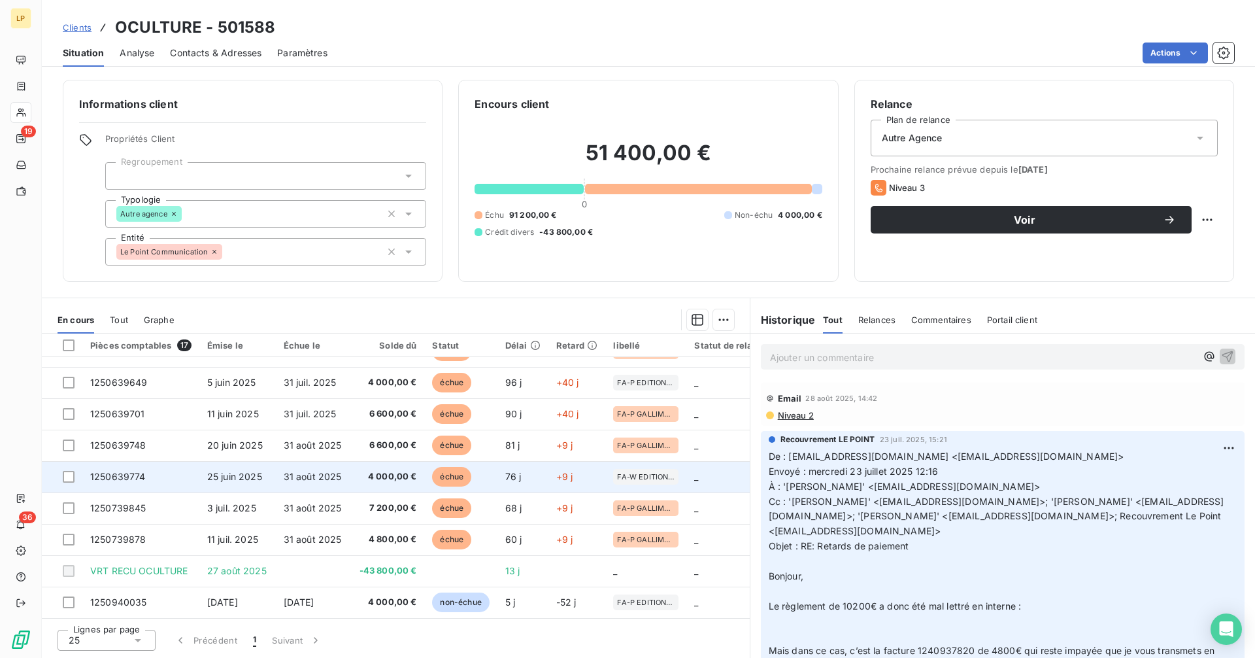
scroll to position [0, 0]
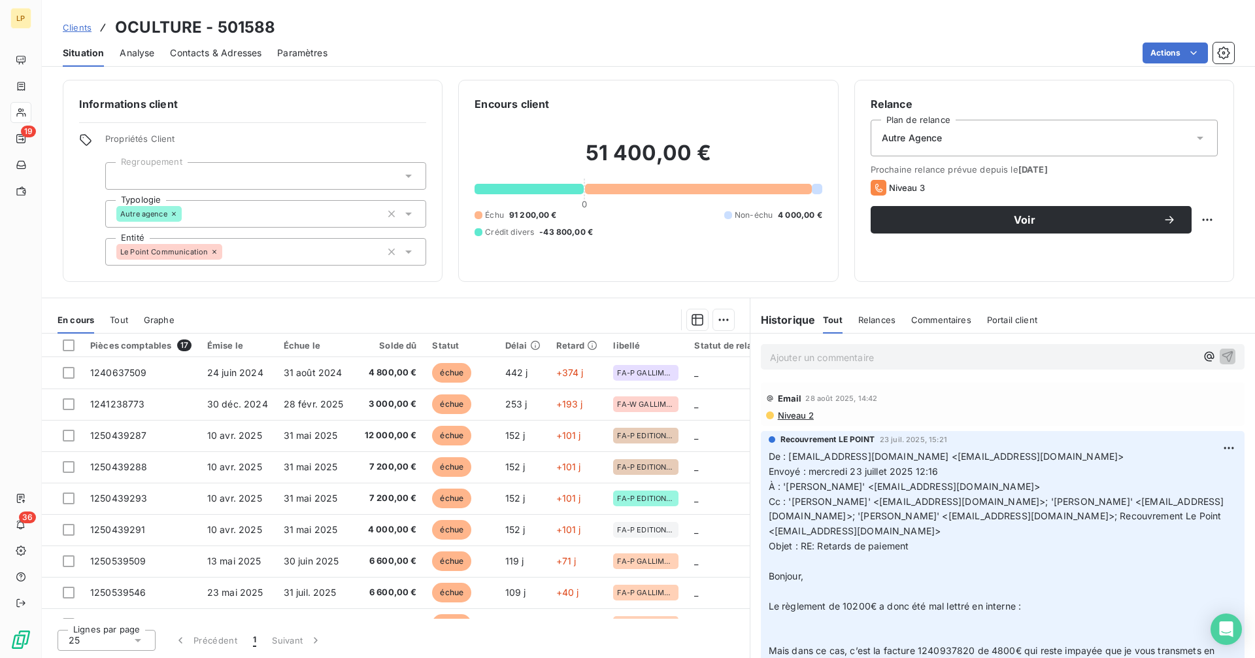
click at [70, 31] on span "Clients" at bounding box center [77, 27] width 29 height 10
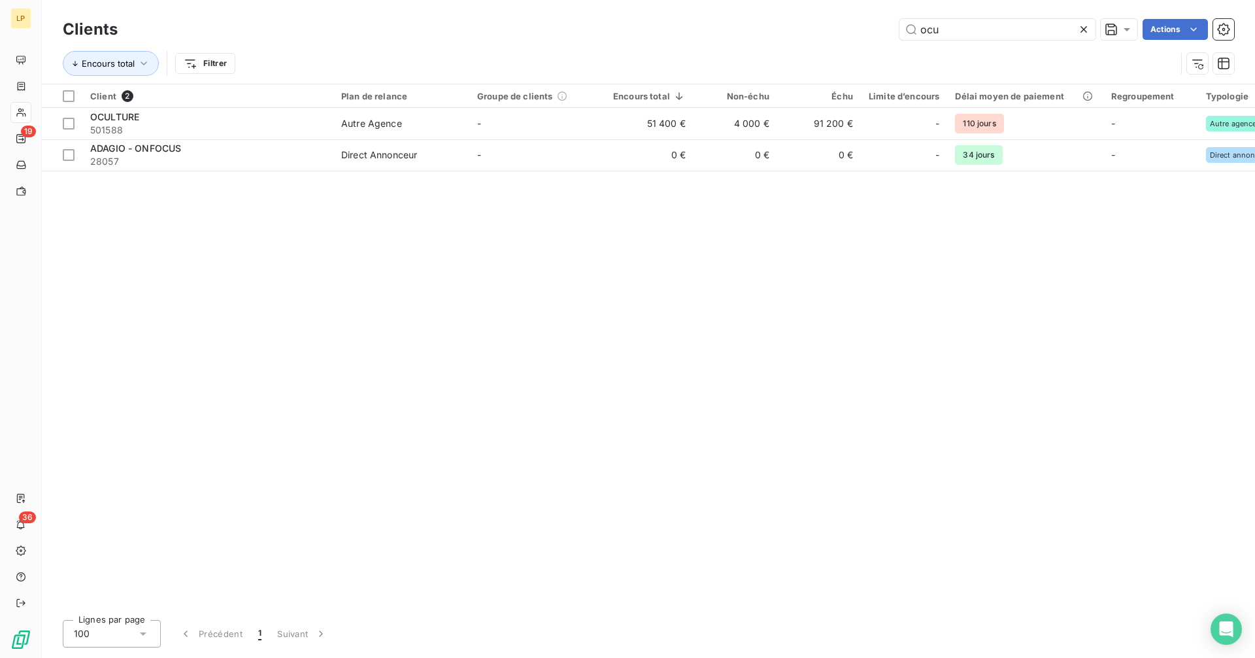
drag, startPoint x: 960, startPoint y: 32, endPoint x: 867, endPoint y: 38, distance: 93.0
click at [952, 34] on input "ocu" at bounding box center [997, 29] width 196 height 21
click at [867, 38] on div "ocu Actions" at bounding box center [683, 29] width 1101 height 21
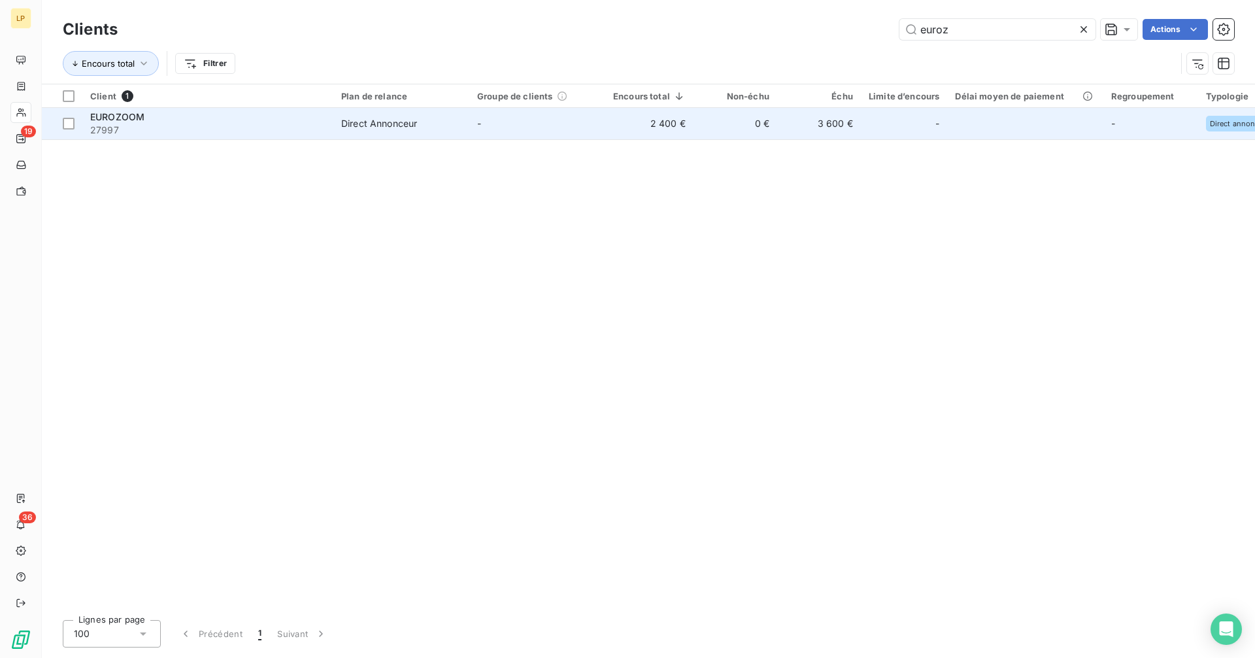
type input "euroz"
click at [283, 127] on span "27997" at bounding box center [207, 130] width 235 height 13
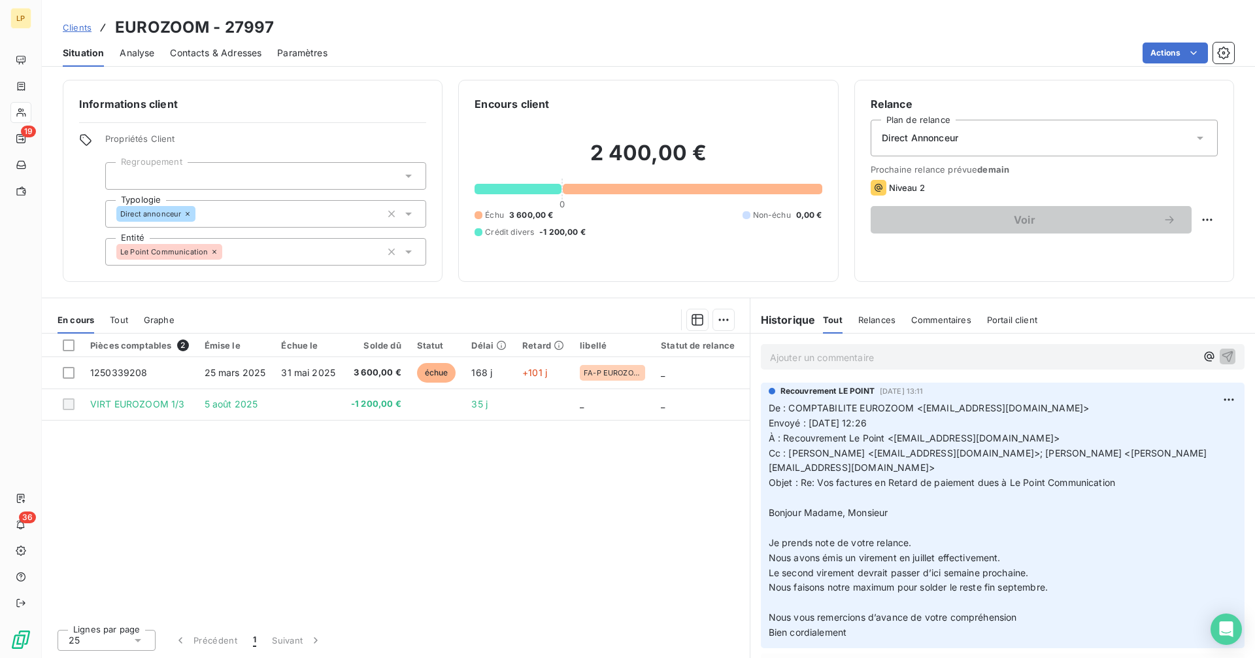
click at [865, 567] on span "Le second virement devrait passer d’ici semaine prochaine." at bounding box center [899, 572] width 260 height 11
click at [769, 412] on span "De : COMPTABILITE EUROZOOM <[EMAIL_ADDRESS][DOMAIN_NAME]>" at bounding box center [929, 407] width 321 height 11
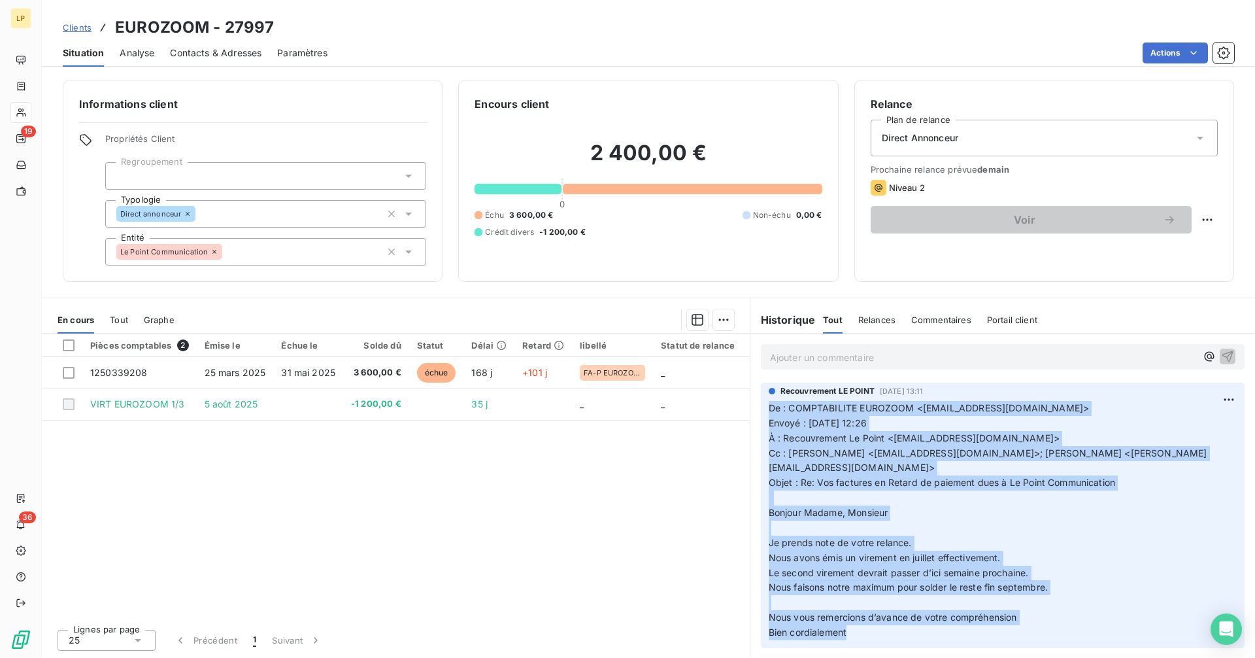
click at [858, 615] on p "De : COMPTABILITE EUROZOOM <[EMAIL_ADDRESS][DOMAIN_NAME]> Envoyé : [DATE] 12:26…" at bounding box center [1003, 520] width 468 height 239
copy p "De : COMPTABILITE EUROZOOM <[EMAIL_ADDRESS][DOMAIN_NAME]> Envoyé : [DATE] 12:26…"
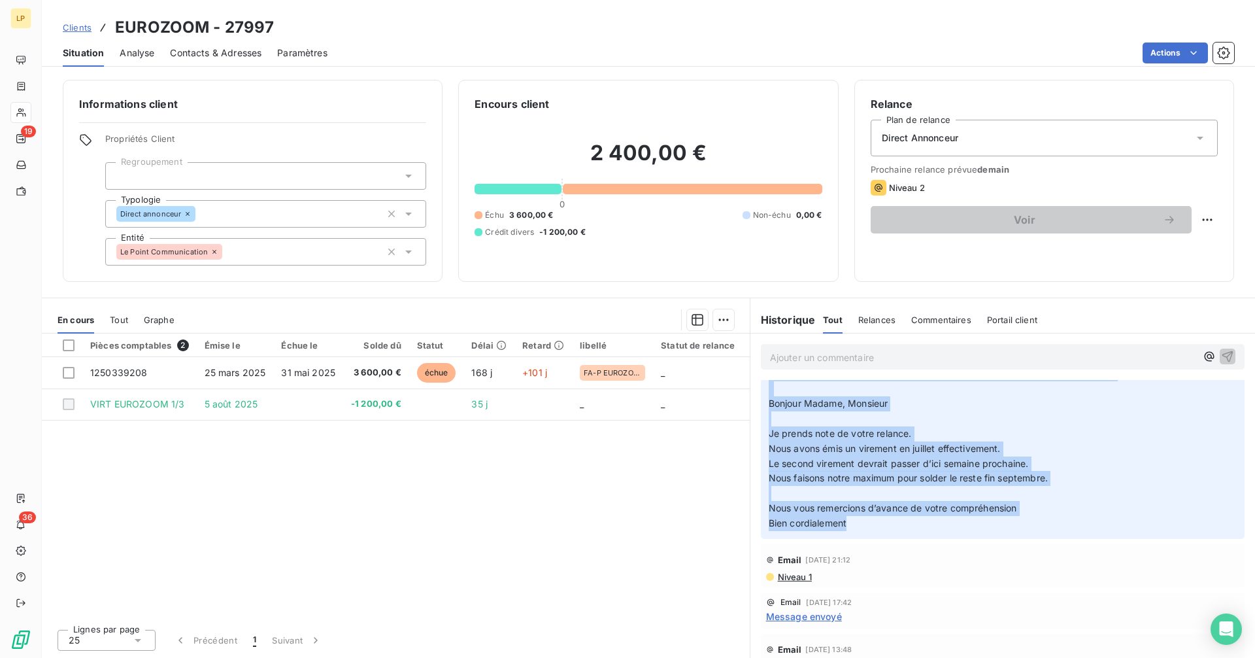
scroll to position [164, 0]
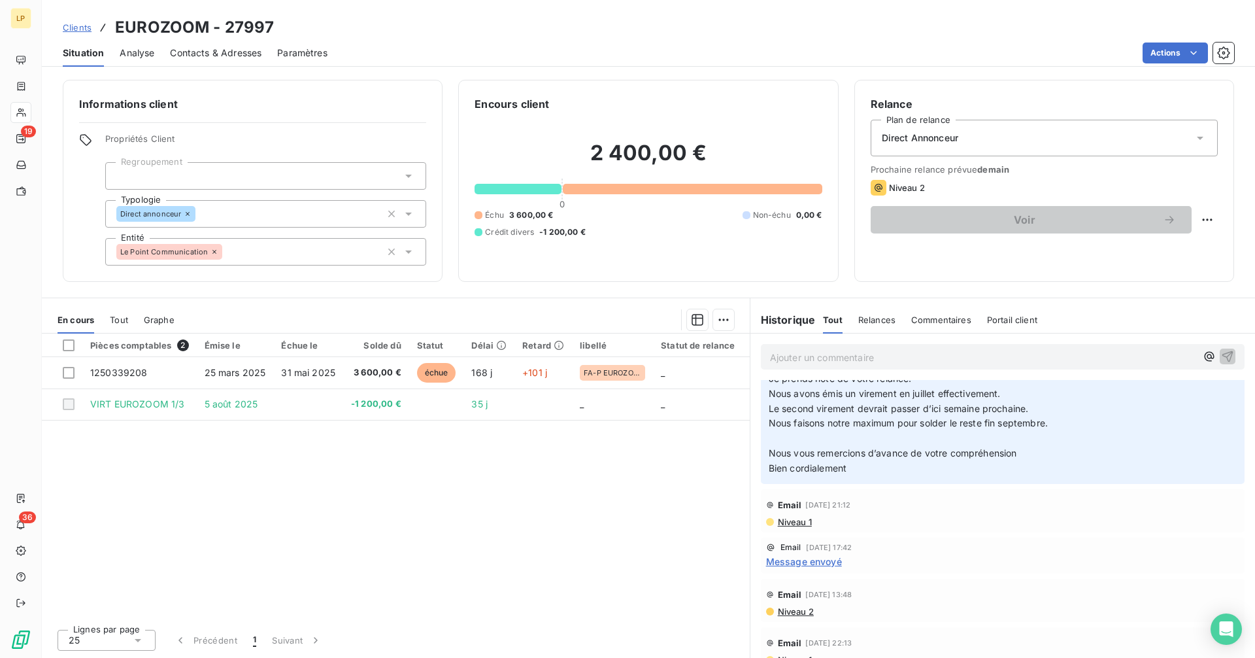
click at [801, 516] on span "Niveau 1" at bounding box center [794, 521] width 35 height 10
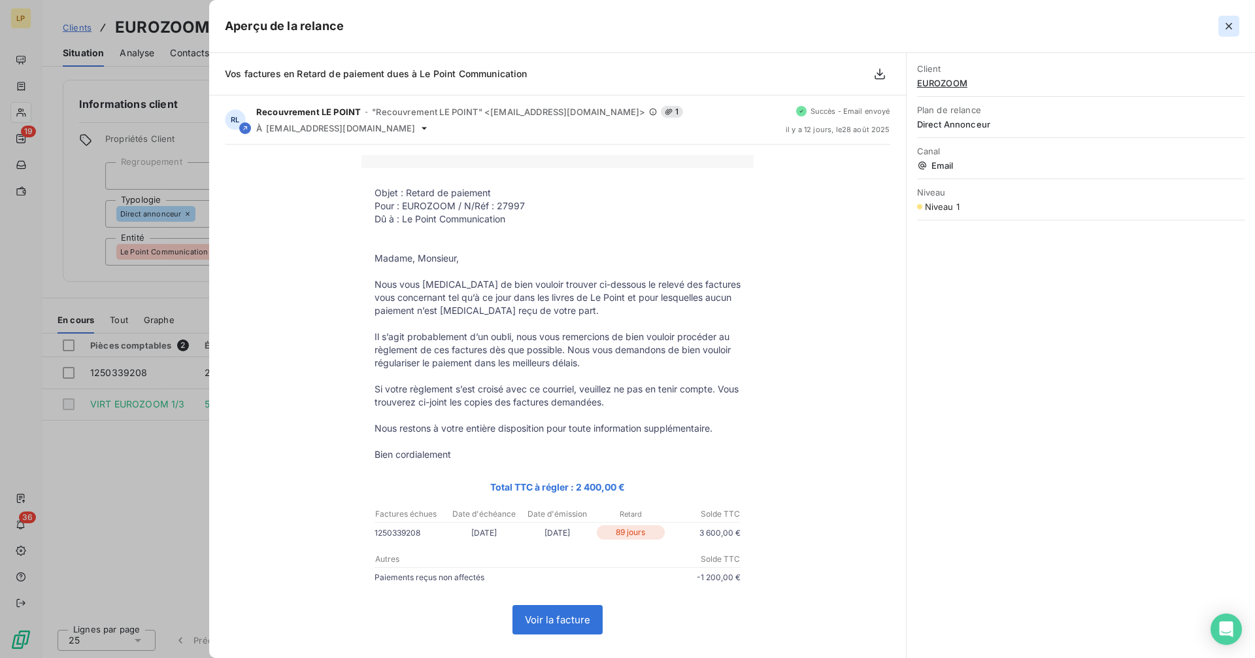
click at [1235, 29] on icon "button" at bounding box center [1228, 26] width 13 height 13
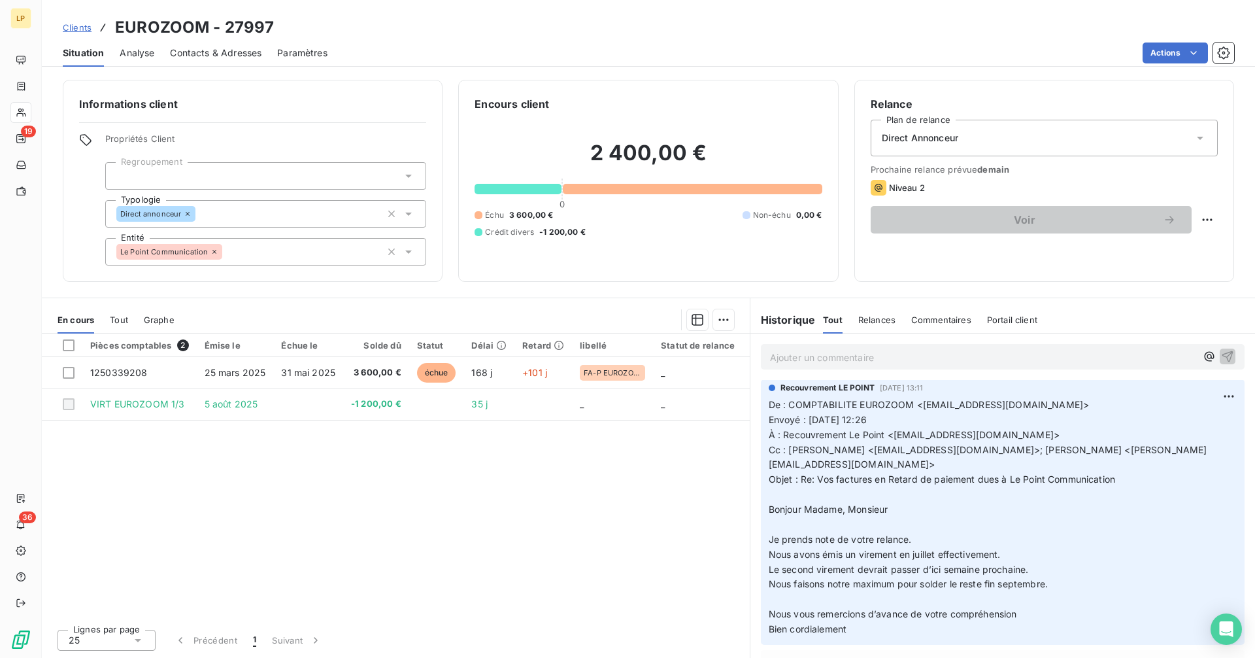
scroll to position [0, 0]
click at [839, 567] on span "Le second virement devrait passer d’ici semaine prochaine." at bounding box center [899, 572] width 260 height 11
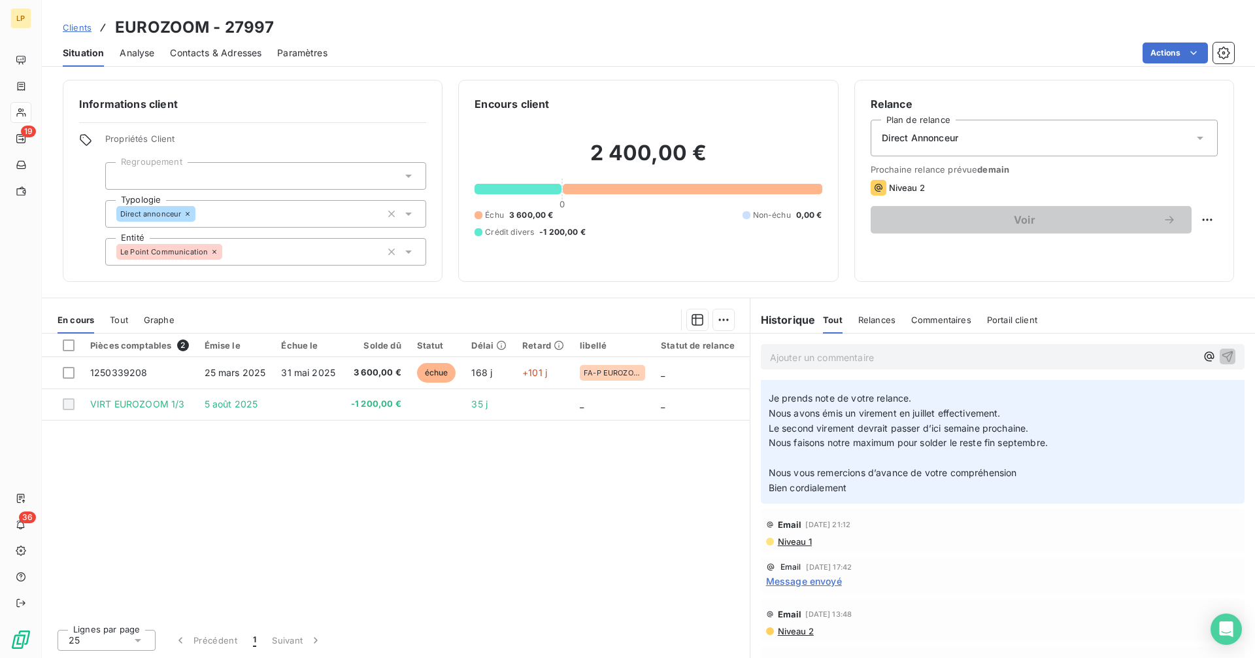
scroll to position [164, 0]
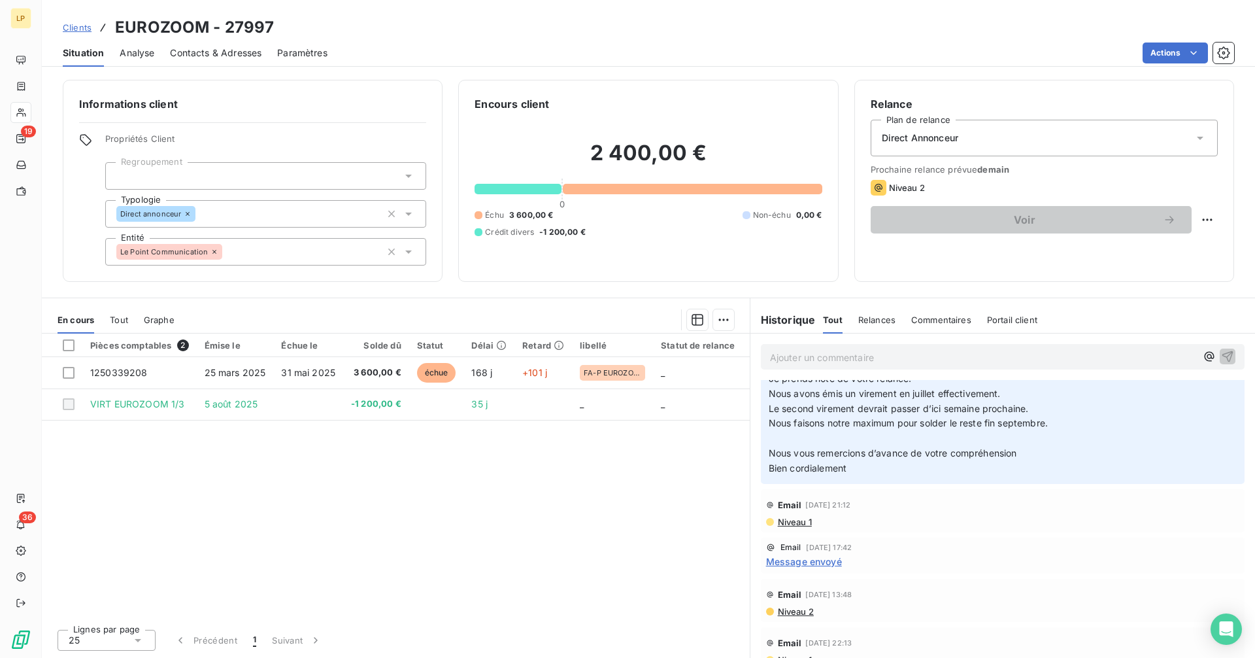
click at [807, 516] on span "Niveau 1" at bounding box center [794, 521] width 35 height 10
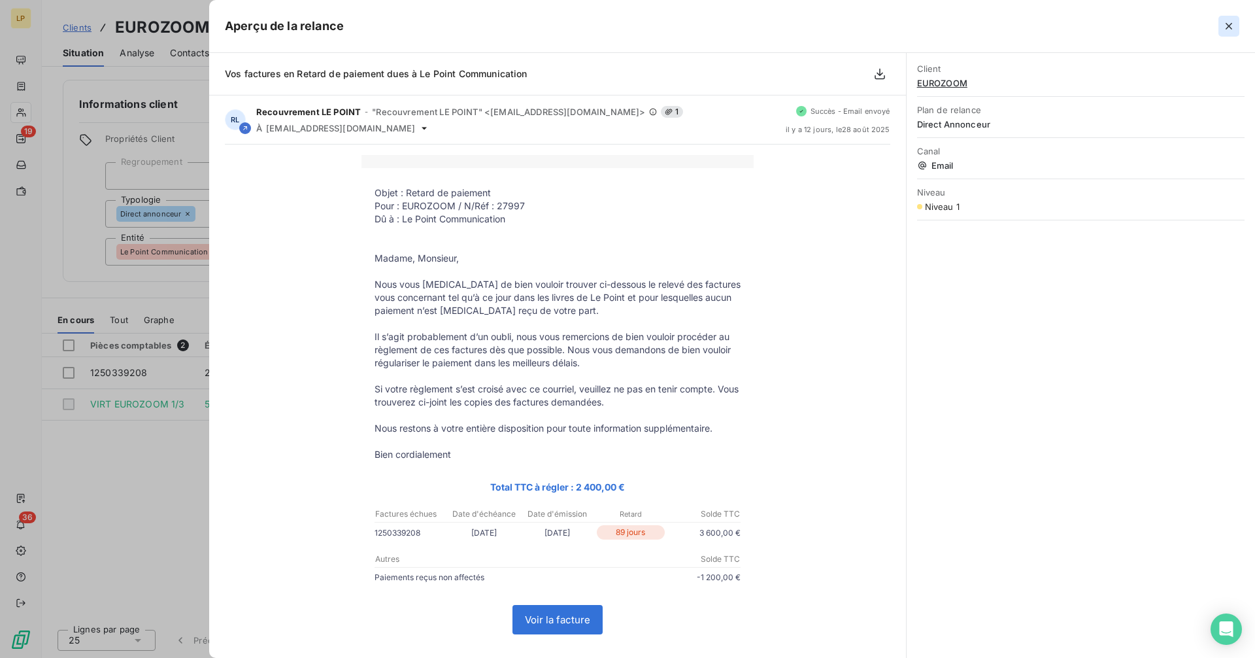
click at [1228, 25] on icon "button" at bounding box center [1229, 26] width 7 height 7
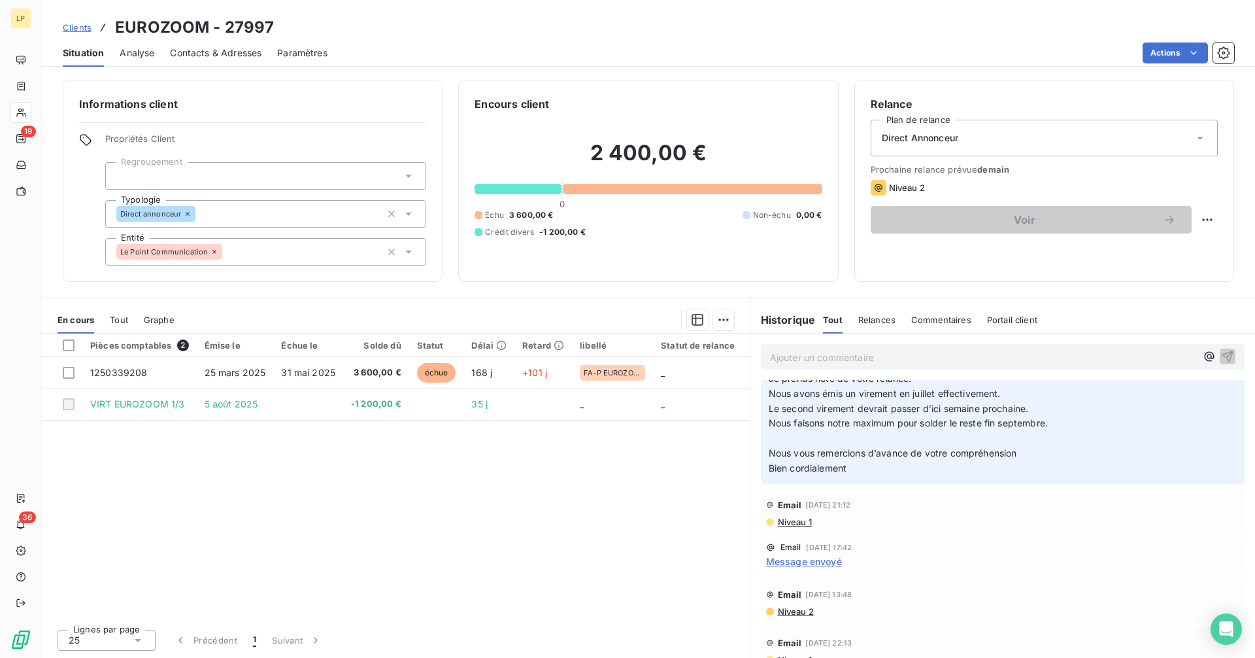
scroll to position [0, 0]
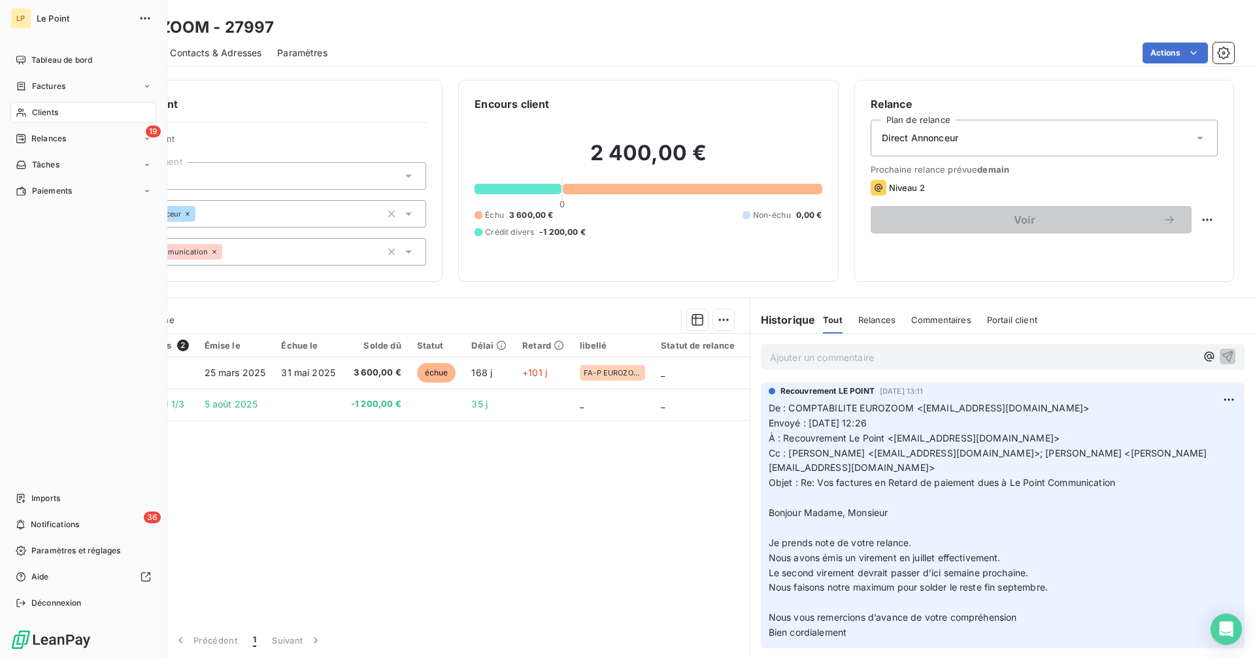
click at [45, 110] on span "Clients" at bounding box center [45, 113] width 26 height 12
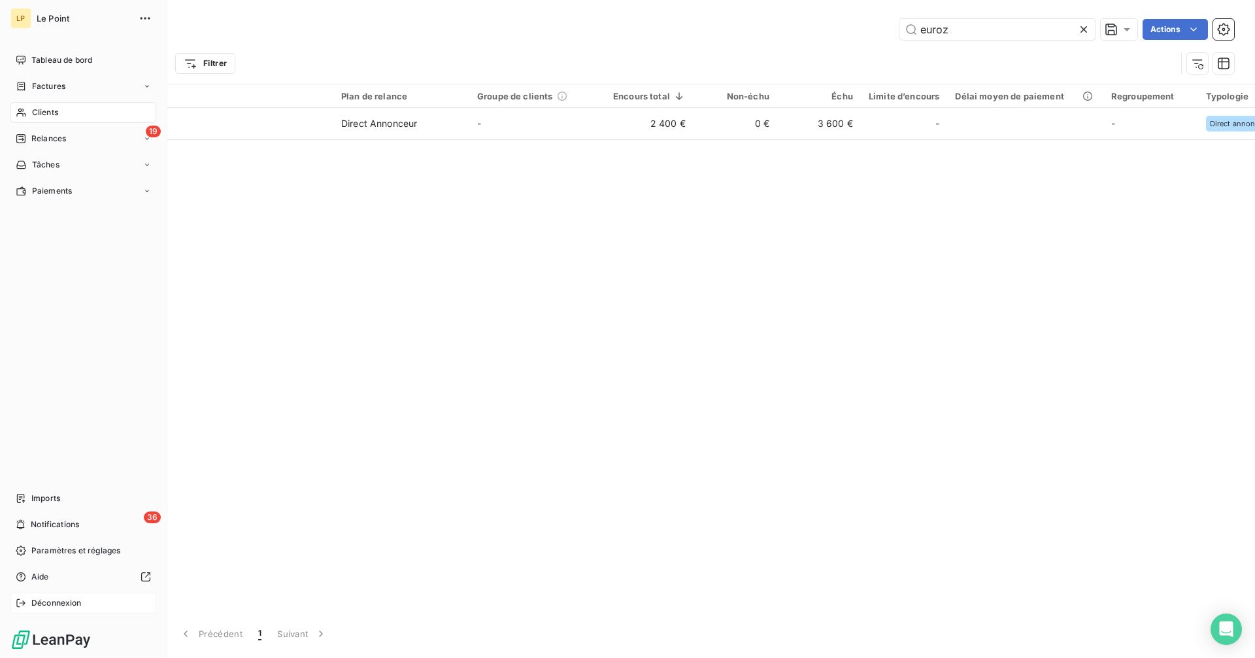
click at [42, 596] on div "Déconnexion" at bounding box center [83, 602] width 146 height 21
